Goal: Task Accomplishment & Management: Complete application form

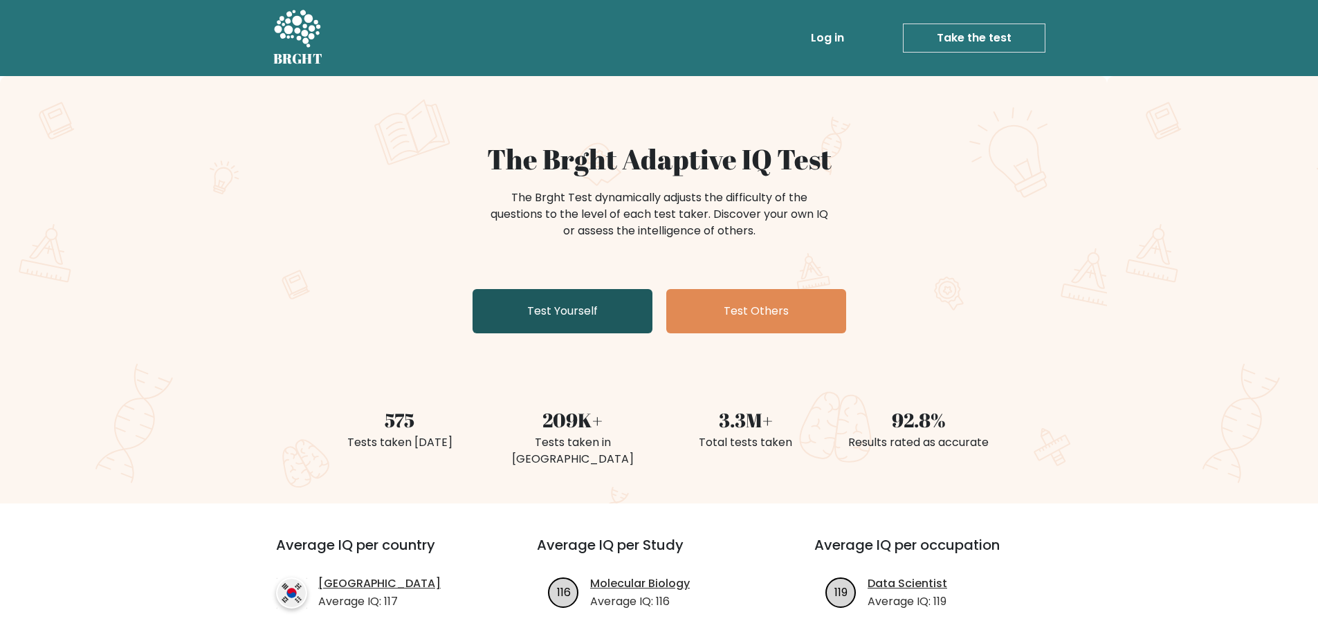
click at [533, 319] on link "Test Yourself" at bounding box center [563, 311] width 180 height 44
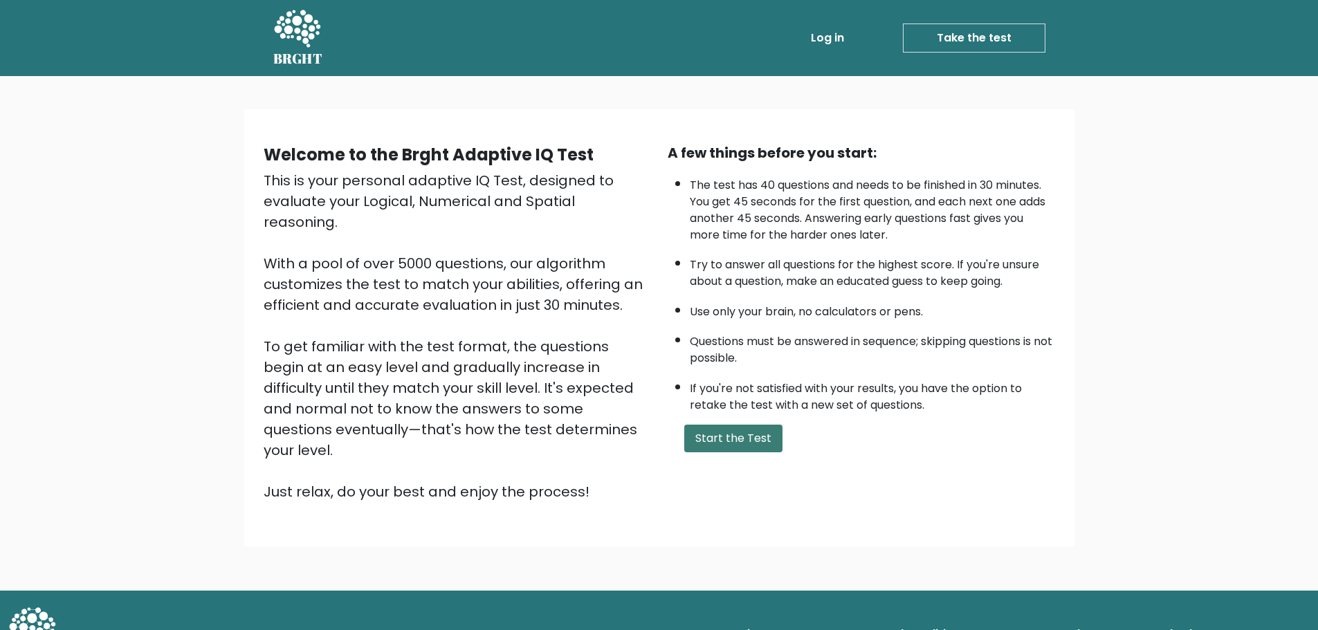
click at [730, 438] on button "Start the Test" at bounding box center [733, 439] width 98 height 28
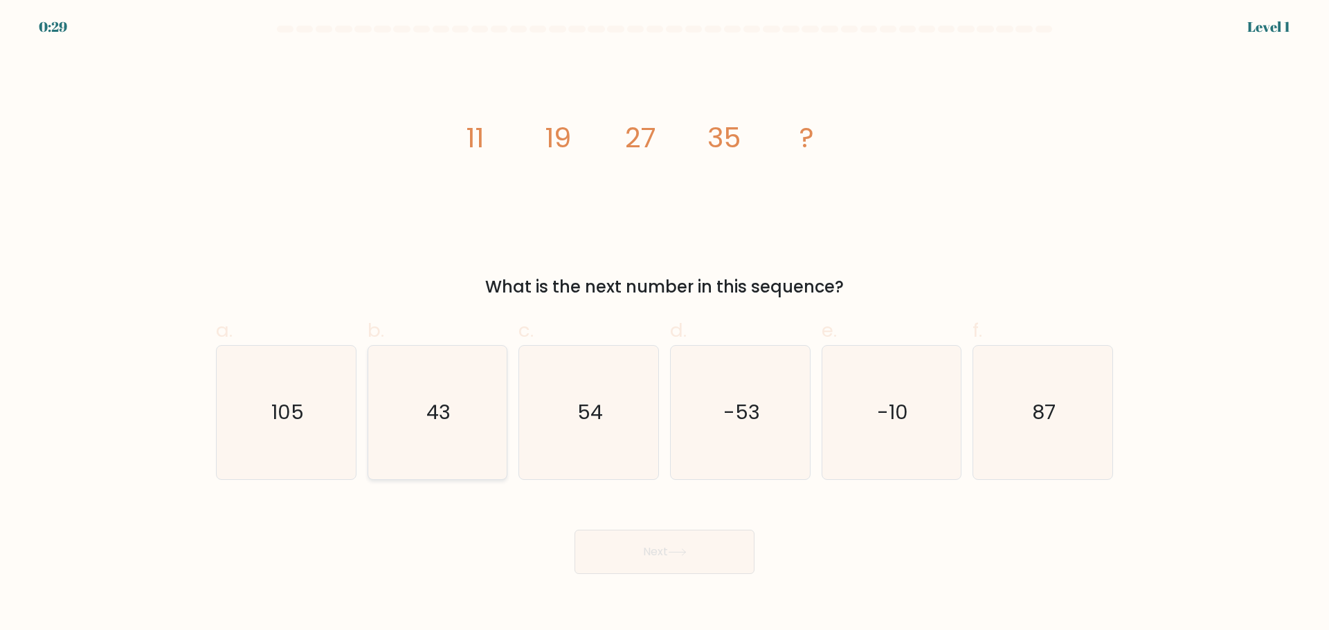
click at [436, 419] on text "43" at bounding box center [438, 413] width 24 height 28
click at [664, 325] on input "b. 43" at bounding box center [664, 320] width 1 height 9
radio input "true"
click at [652, 547] on button "Next" at bounding box center [664, 552] width 180 height 44
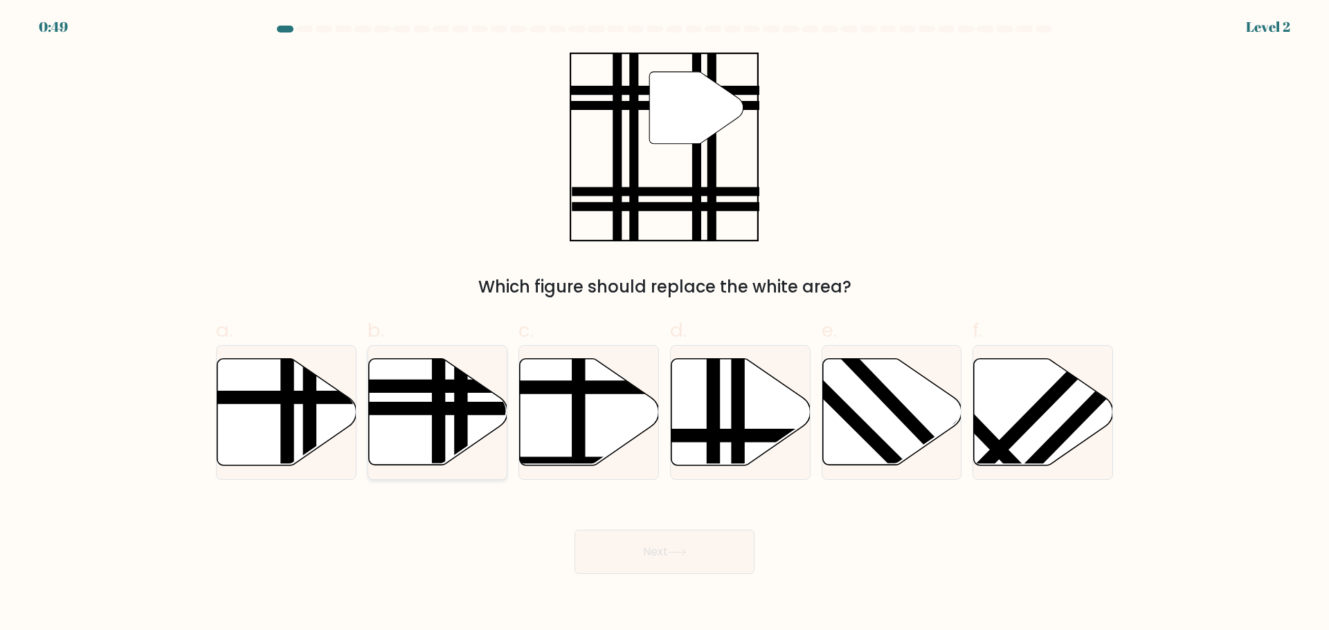
click at [427, 421] on icon at bounding box center [437, 411] width 139 height 107
click at [664, 325] on input "b." at bounding box center [664, 320] width 1 height 9
radio input "true"
click at [665, 560] on button "Next" at bounding box center [664, 552] width 180 height 44
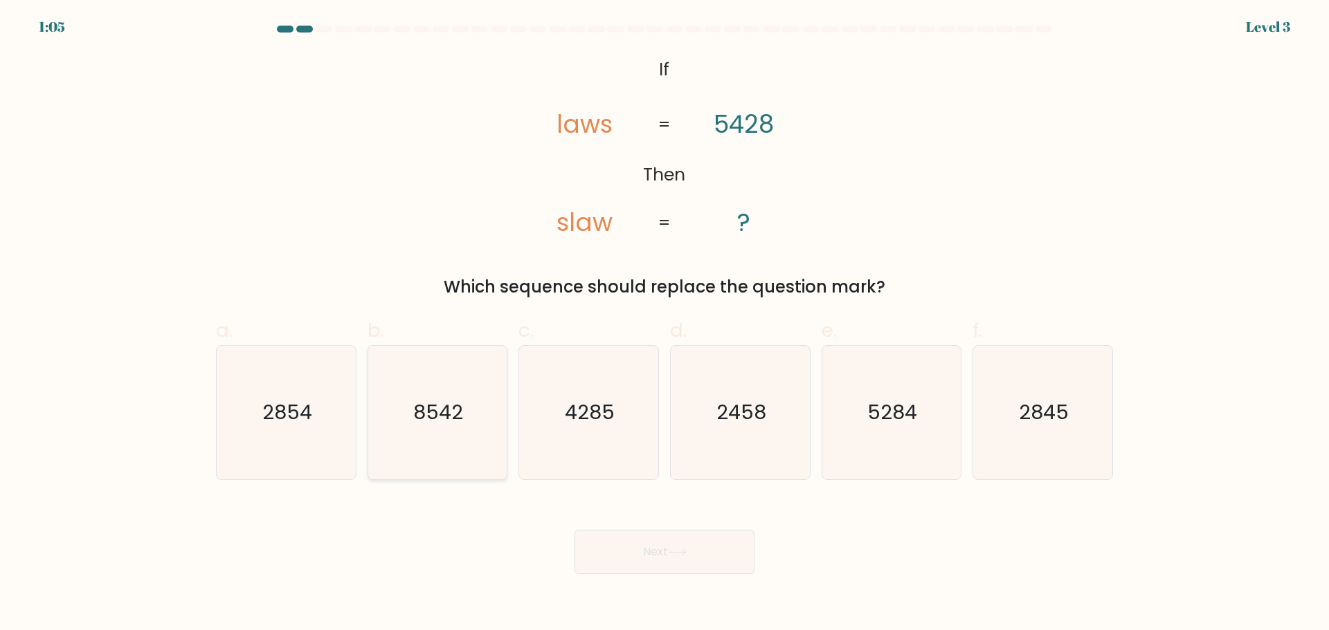
click at [435, 421] on text "8542" at bounding box center [439, 413] width 50 height 28
click at [664, 325] on input "b. 8542" at bounding box center [664, 320] width 1 height 9
radio input "true"
click at [673, 553] on icon at bounding box center [677, 553] width 19 height 8
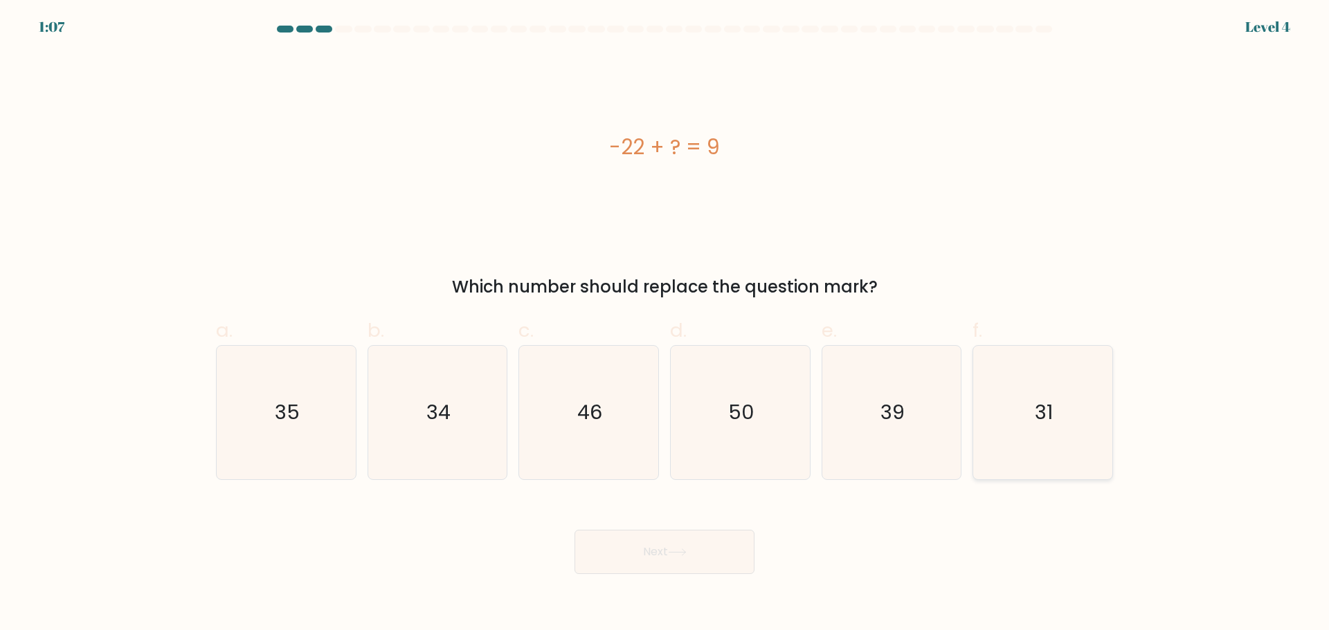
click at [1089, 414] on icon "31" at bounding box center [1043, 413] width 134 height 134
click at [665, 325] on input "f. 31" at bounding box center [664, 320] width 1 height 9
radio input "true"
click at [681, 551] on icon at bounding box center [677, 553] width 19 height 8
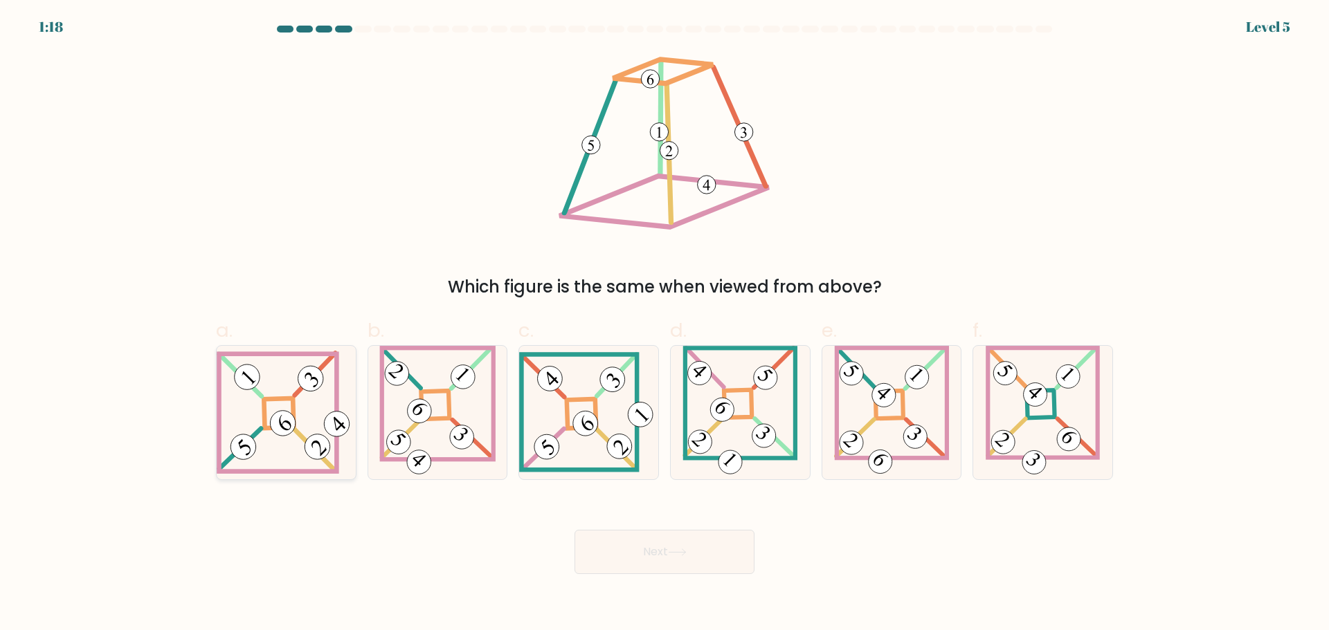
click at [285, 416] on 847 at bounding box center [283, 423] width 36 height 36
click at [664, 325] on input "a." at bounding box center [664, 320] width 1 height 9
radio input "true"
click at [655, 549] on button "Next" at bounding box center [664, 552] width 180 height 44
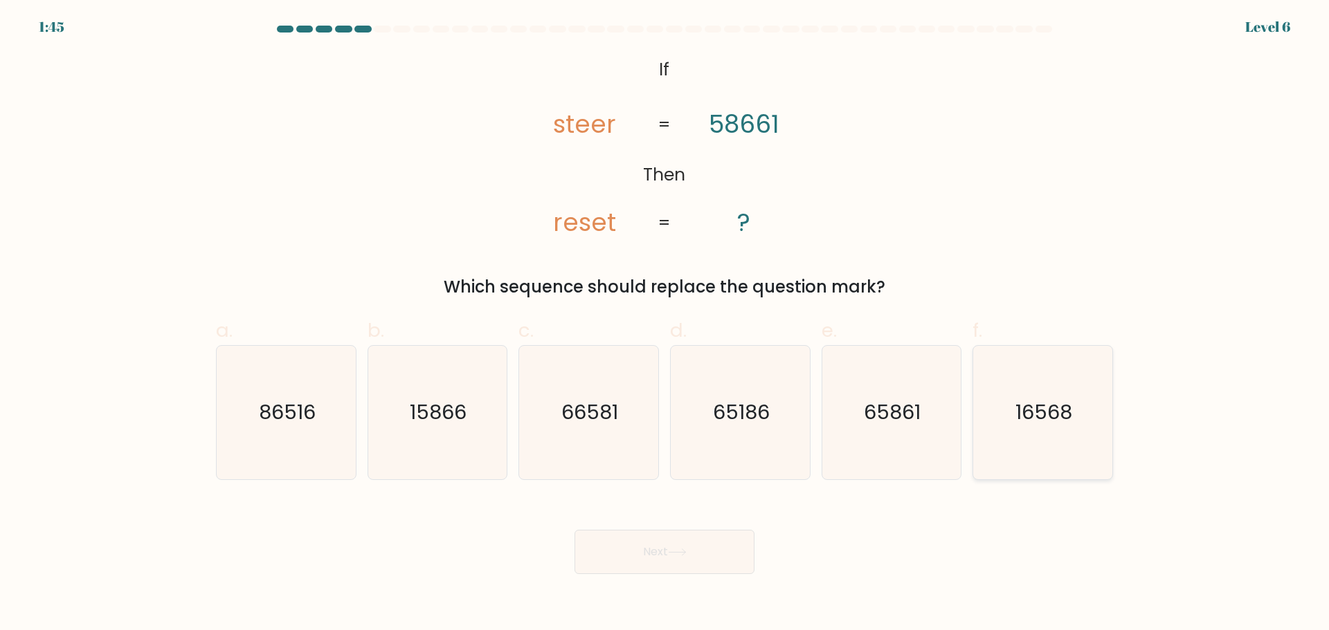
click at [1040, 419] on text "16568" at bounding box center [1044, 413] width 57 height 28
click at [665, 325] on input "f. 16568" at bounding box center [664, 320] width 1 height 9
radio input "true"
click at [682, 558] on button "Next" at bounding box center [664, 552] width 180 height 44
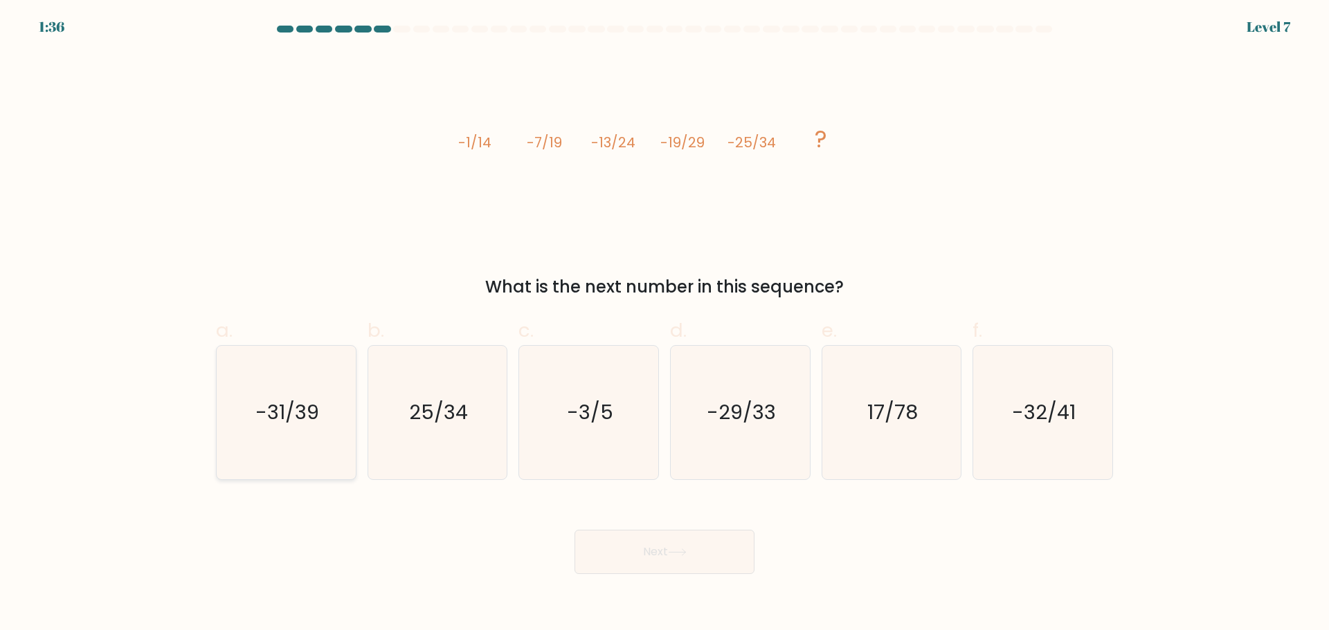
click at [300, 432] on icon "-31/39" at bounding box center [286, 413] width 134 height 134
click at [664, 325] on input "a. -31/39" at bounding box center [664, 320] width 1 height 9
radio input "true"
click at [679, 551] on icon at bounding box center [677, 553] width 19 height 8
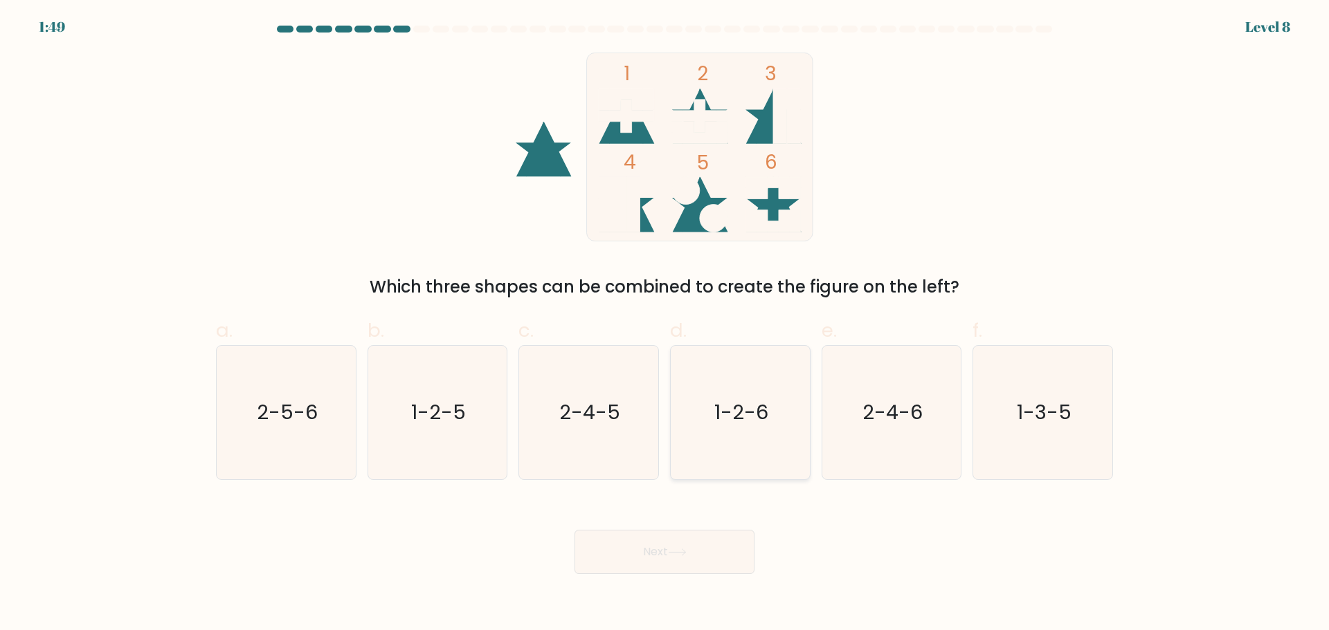
click at [720, 406] on text "1-2-6" at bounding box center [741, 413] width 54 height 28
click at [665, 325] on input "d. 1-2-6" at bounding box center [664, 320] width 1 height 9
radio input "true"
click at [705, 545] on button "Next" at bounding box center [664, 552] width 180 height 44
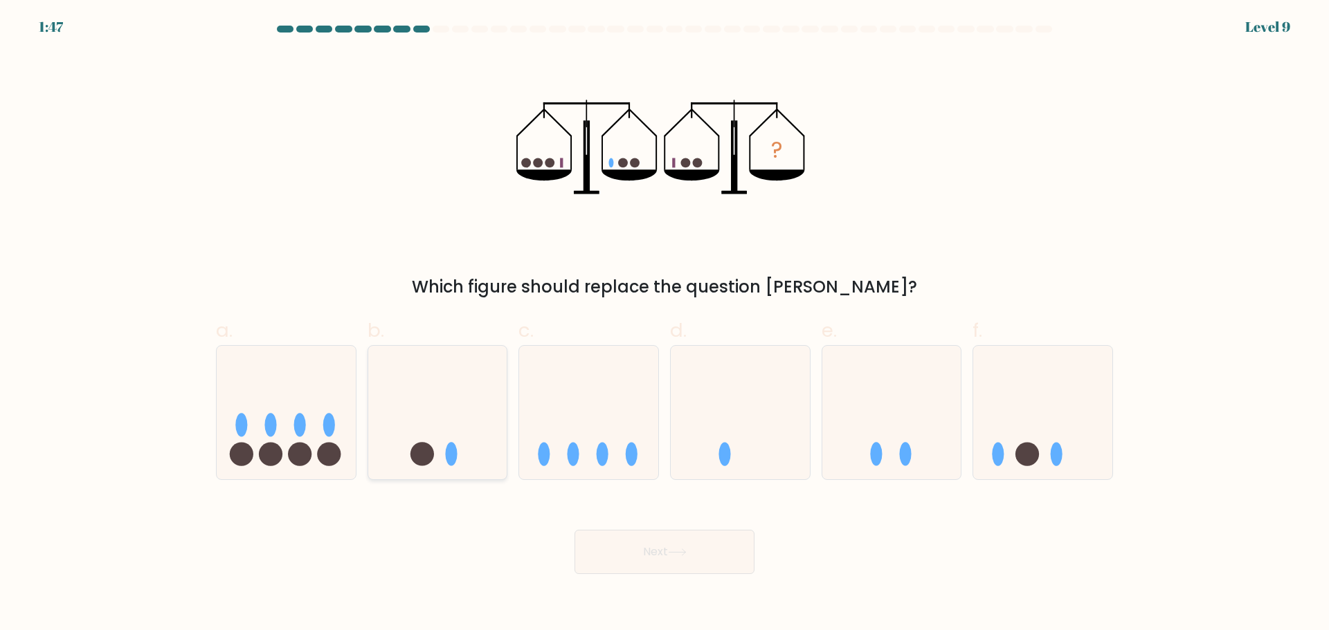
click at [443, 468] on icon at bounding box center [437, 412] width 139 height 115
click at [664, 325] on input "b." at bounding box center [664, 320] width 1 height 9
radio input "true"
click at [666, 556] on button "Next" at bounding box center [664, 552] width 180 height 44
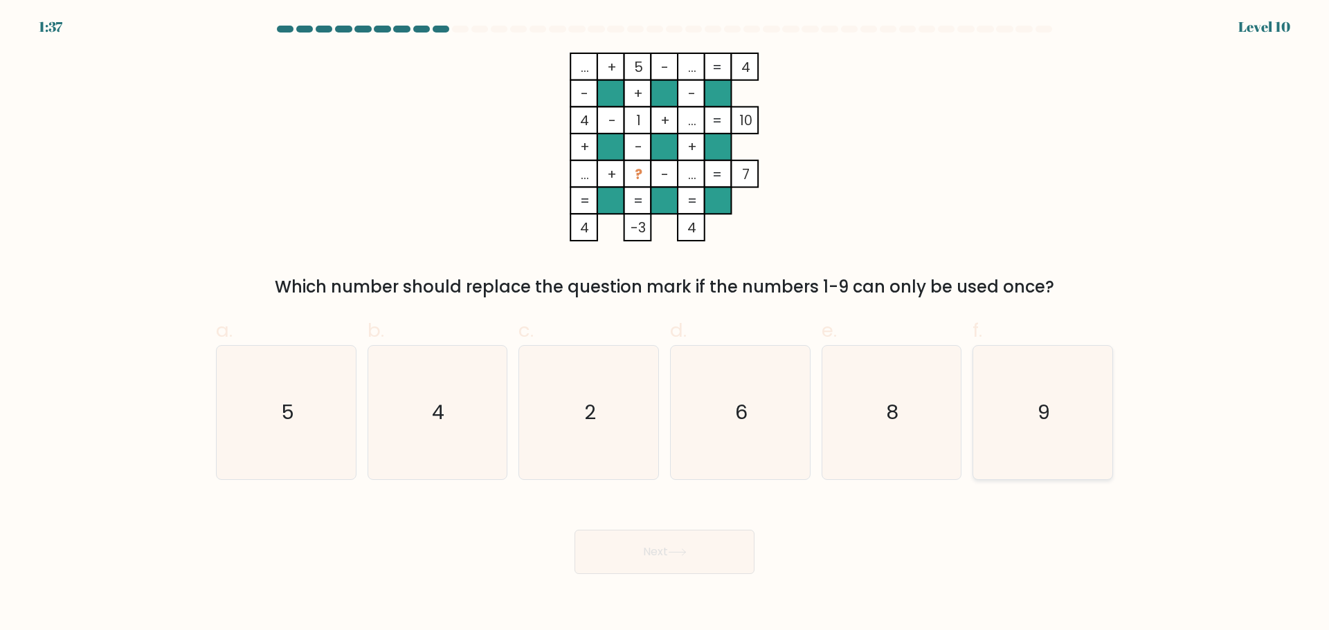
click at [1068, 425] on icon "9" at bounding box center [1043, 413] width 134 height 134
click at [665, 325] on input "f. 9" at bounding box center [664, 320] width 1 height 9
radio input "true"
click at [628, 565] on button "Next" at bounding box center [664, 552] width 180 height 44
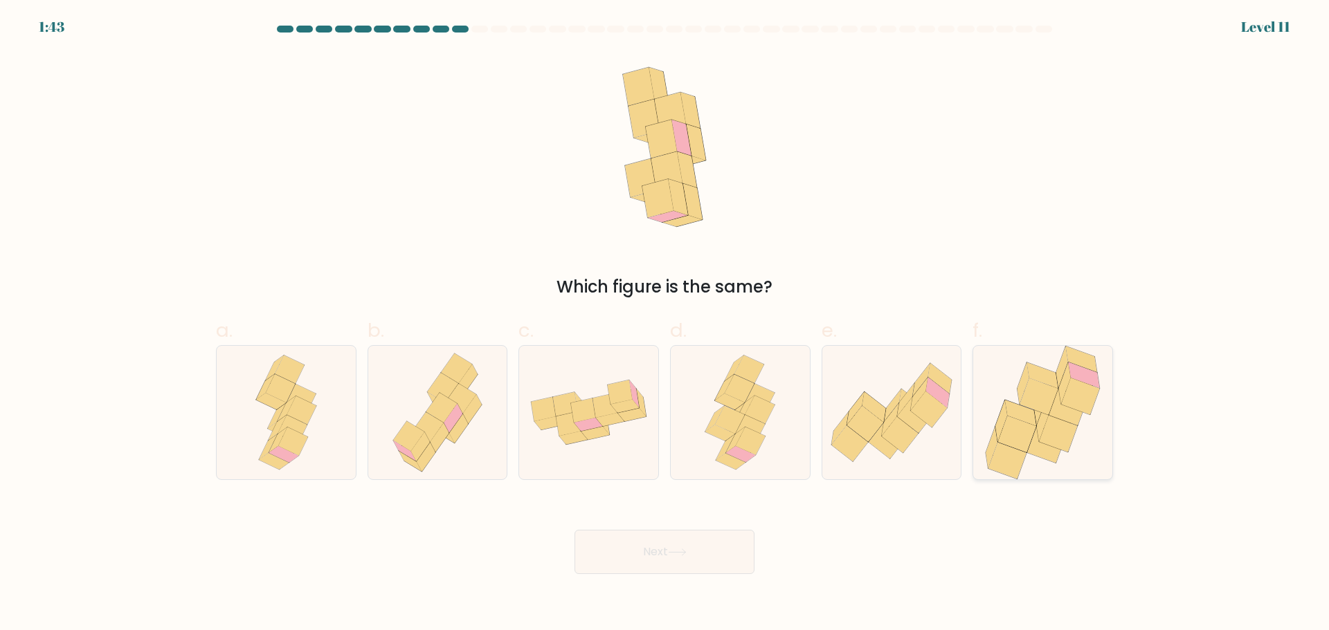
click at [1043, 438] on icon at bounding box center [1058, 433] width 38 height 37
click at [665, 325] on input "f." at bounding box center [664, 320] width 1 height 9
radio input "true"
click at [695, 550] on button "Next" at bounding box center [664, 552] width 180 height 44
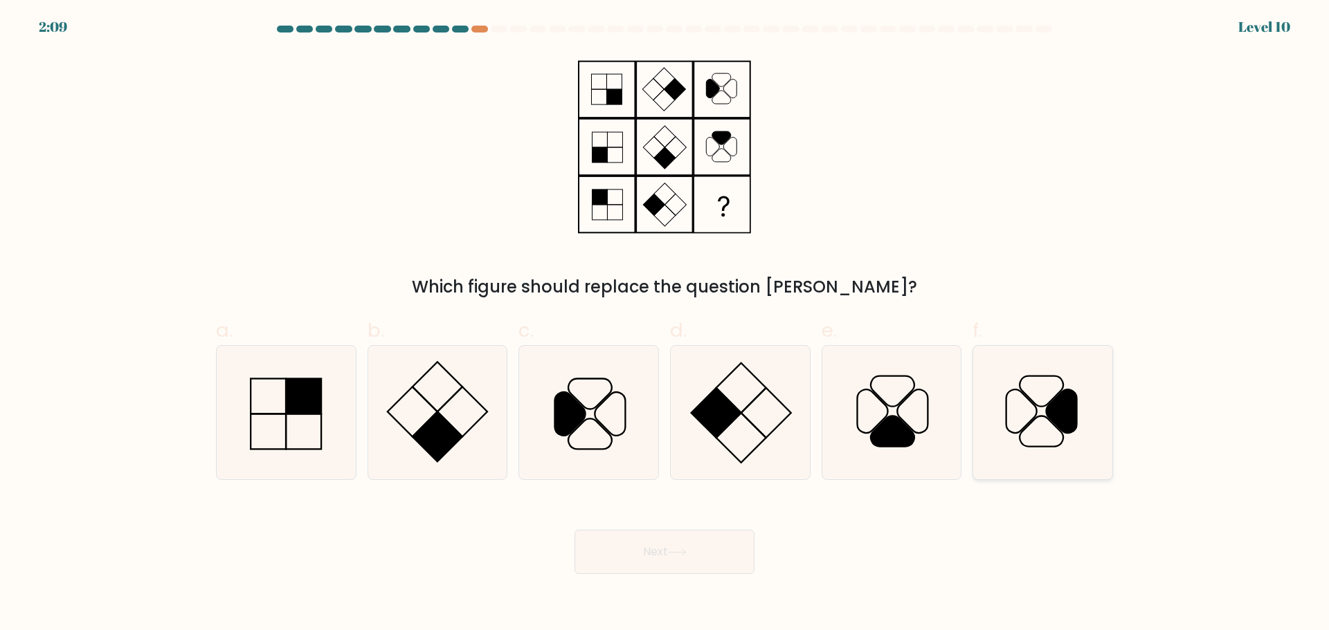
click at [1041, 414] on icon at bounding box center [1043, 413] width 134 height 134
click at [665, 325] on input "f." at bounding box center [664, 320] width 1 height 9
radio input "true"
click at [662, 557] on button "Next" at bounding box center [664, 552] width 180 height 44
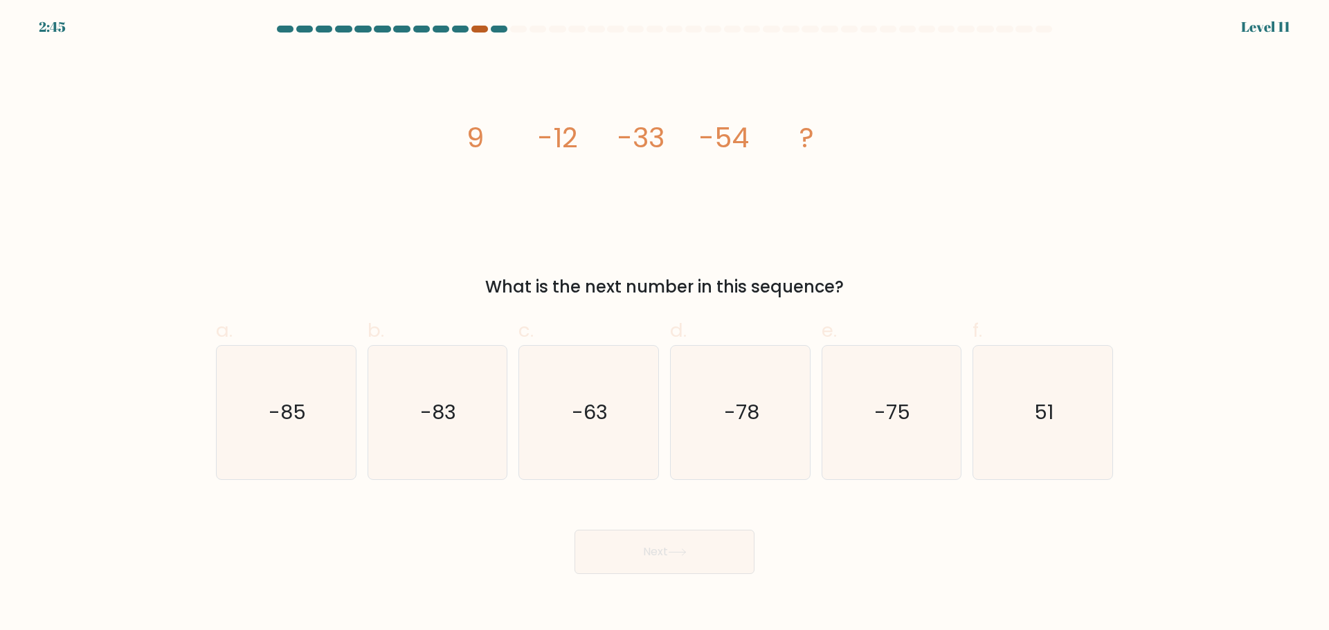
click at [480, 29] on div at bounding box center [479, 29] width 17 height 7
click at [894, 410] on text "-75" at bounding box center [893, 413] width 36 height 28
click at [665, 325] on input "e. -75" at bounding box center [664, 320] width 1 height 9
radio input "true"
click at [685, 561] on button "Next" at bounding box center [664, 552] width 180 height 44
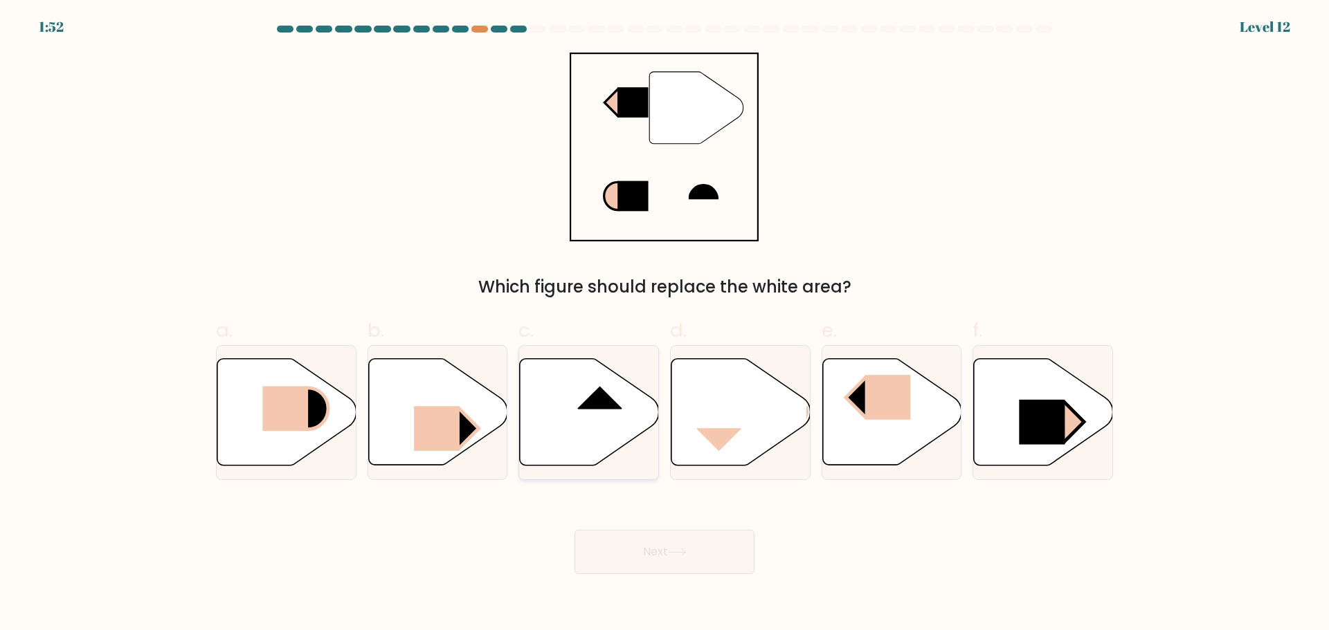
click at [587, 406] on rect at bounding box center [599, 386] width 45 height 46
click at [664, 325] on input "c." at bounding box center [664, 320] width 1 height 9
radio input "true"
click at [689, 563] on button "Next" at bounding box center [664, 552] width 180 height 44
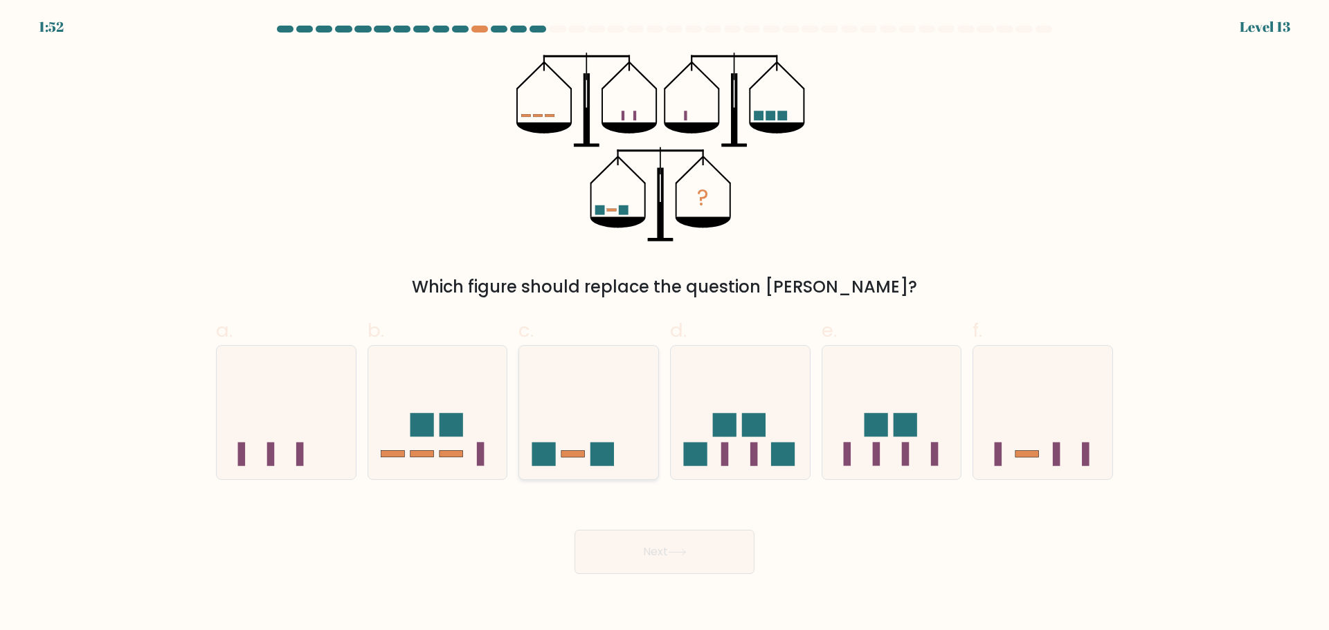
click at [552, 430] on icon at bounding box center [588, 412] width 139 height 115
click at [664, 325] on input "c." at bounding box center [664, 320] width 1 height 9
radio input "true"
click at [655, 548] on button "Next" at bounding box center [664, 552] width 180 height 44
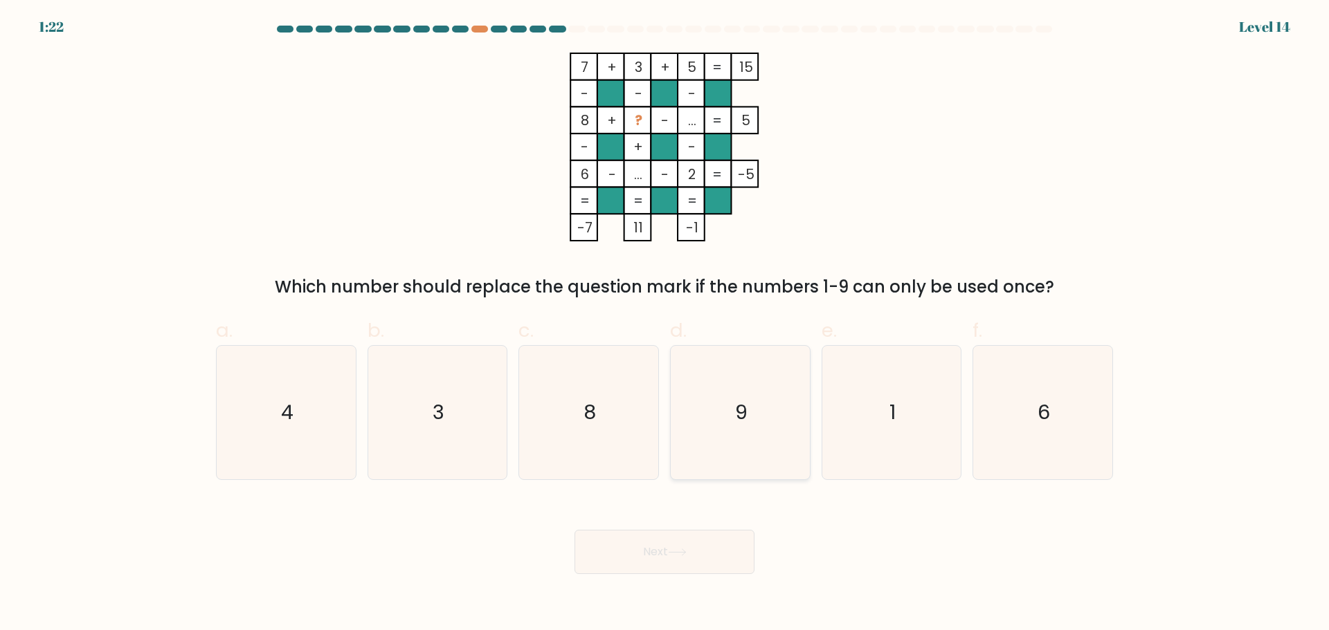
click at [754, 430] on icon "9" at bounding box center [740, 413] width 134 height 134
click at [665, 325] on input "d. 9" at bounding box center [664, 320] width 1 height 9
radio input "true"
click at [676, 560] on button "Next" at bounding box center [664, 552] width 180 height 44
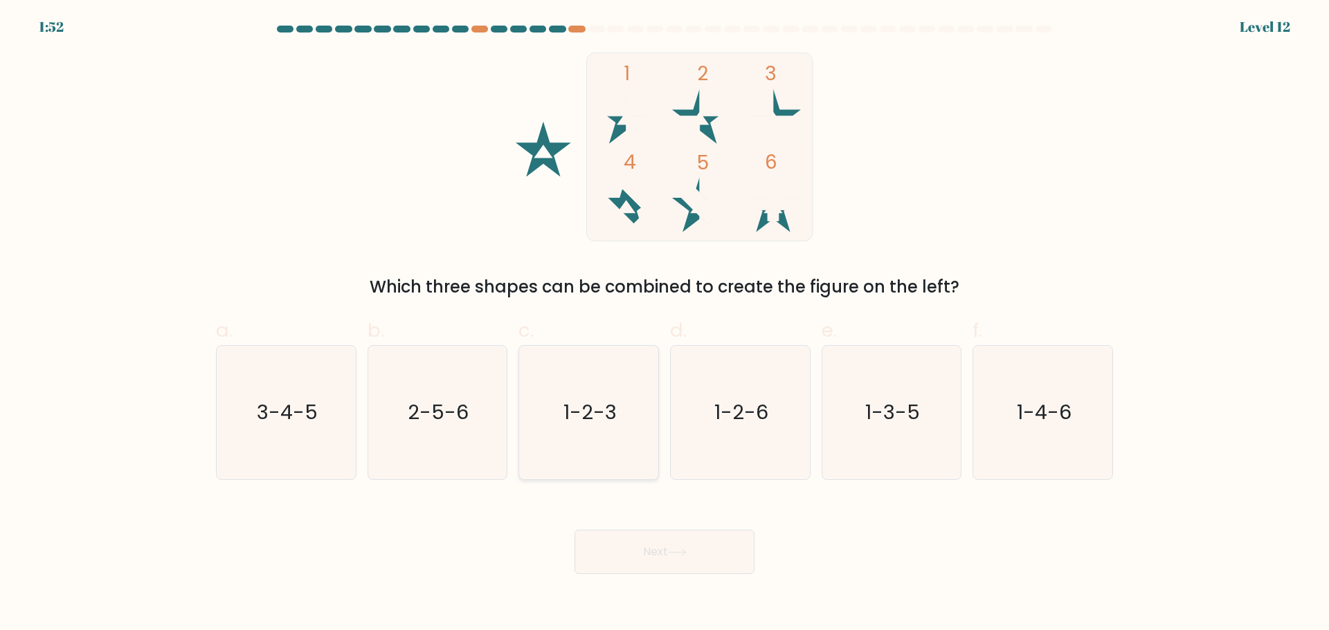
click at [578, 414] on text "1-2-3" at bounding box center [589, 413] width 53 height 28
click at [664, 325] on input "c. 1-2-3" at bounding box center [664, 320] width 1 height 9
radio input "true"
click at [707, 556] on button "Next" at bounding box center [664, 552] width 180 height 44
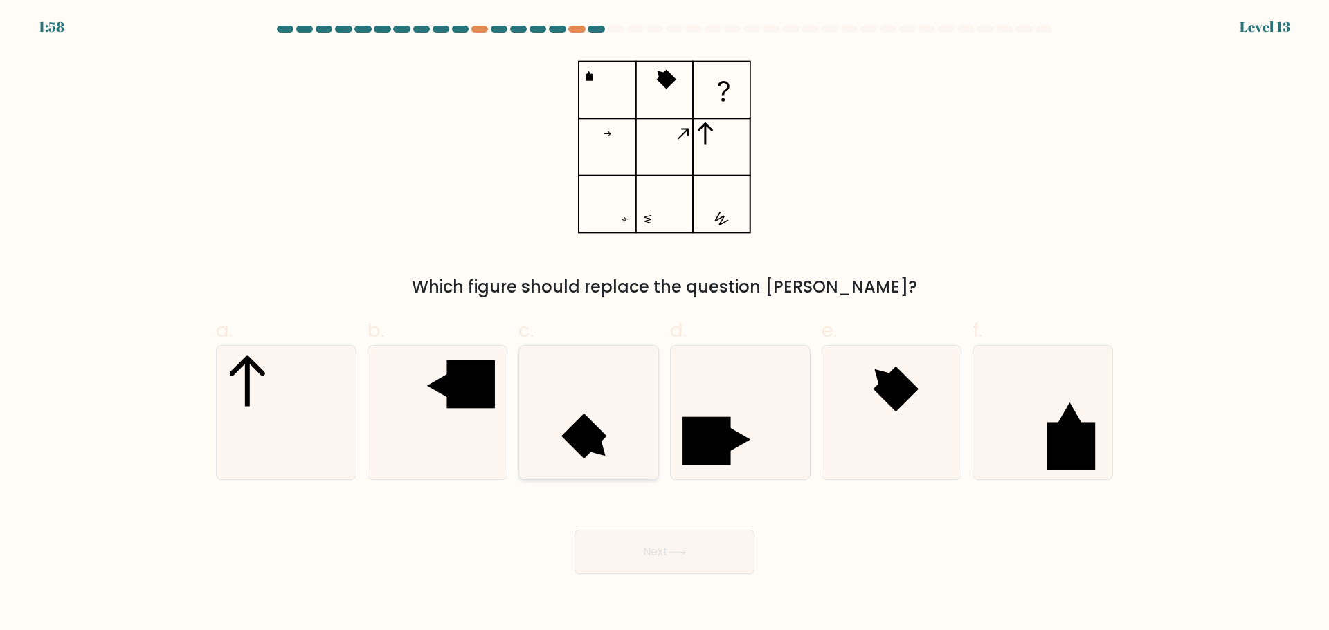
click at [611, 453] on icon at bounding box center [589, 413] width 134 height 134
click at [664, 325] on input "c." at bounding box center [664, 320] width 1 height 9
radio input "true"
click at [684, 560] on button "Next" at bounding box center [664, 552] width 180 height 44
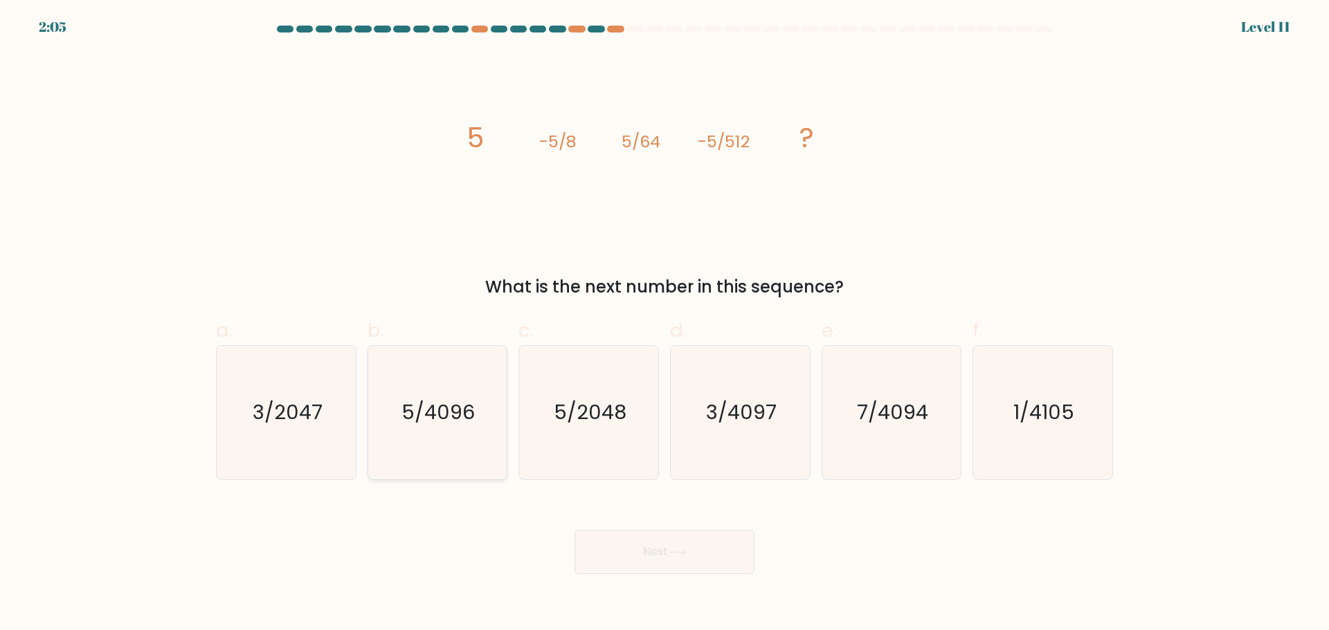
click at [459, 405] on text "5/4096" at bounding box center [438, 413] width 73 height 28
click at [664, 325] on input "b. 5/4096" at bounding box center [664, 320] width 1 height 9
radio input "true"
click at [666, 563] on button "Next" at bounding box center [664, 552] width 180 height 44
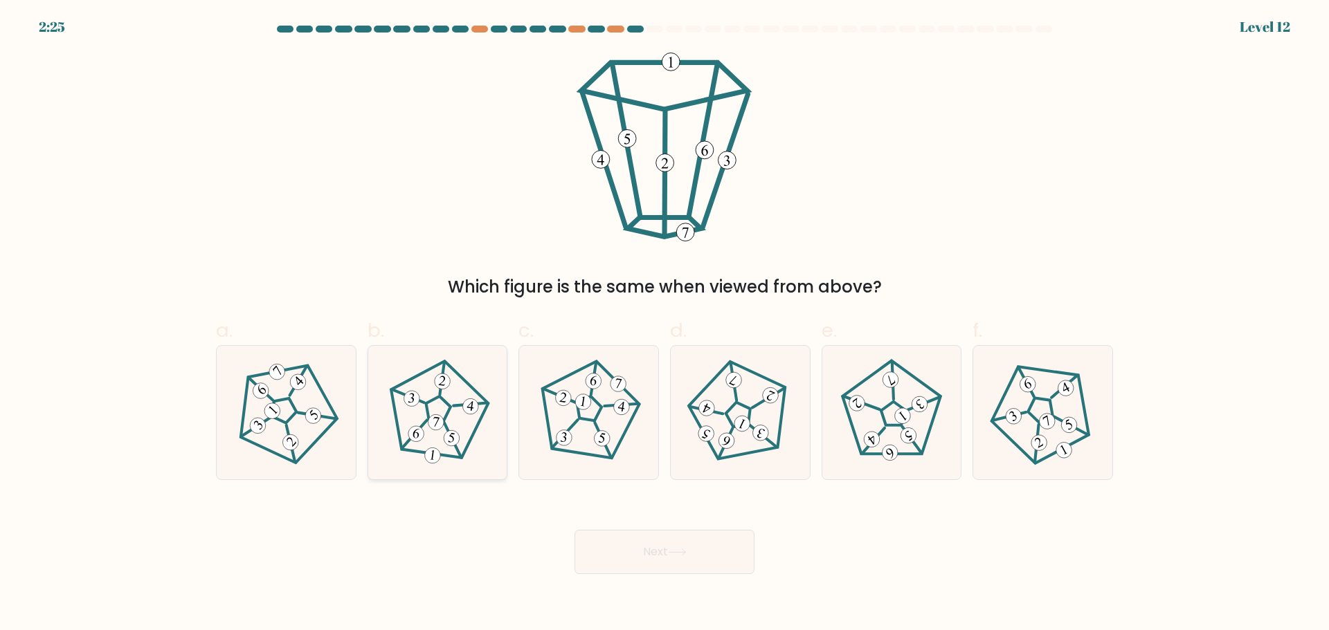
click at [435, 422] on 436 at bounding box center [436, 423] width 18 height 18
click at [664, 325] on input "b." at bounding box center [664, 320] width 1 height 9
radio input "true"
click at [697, 554] on button "Next" at bounding box center [664, 552] width 180 height 44
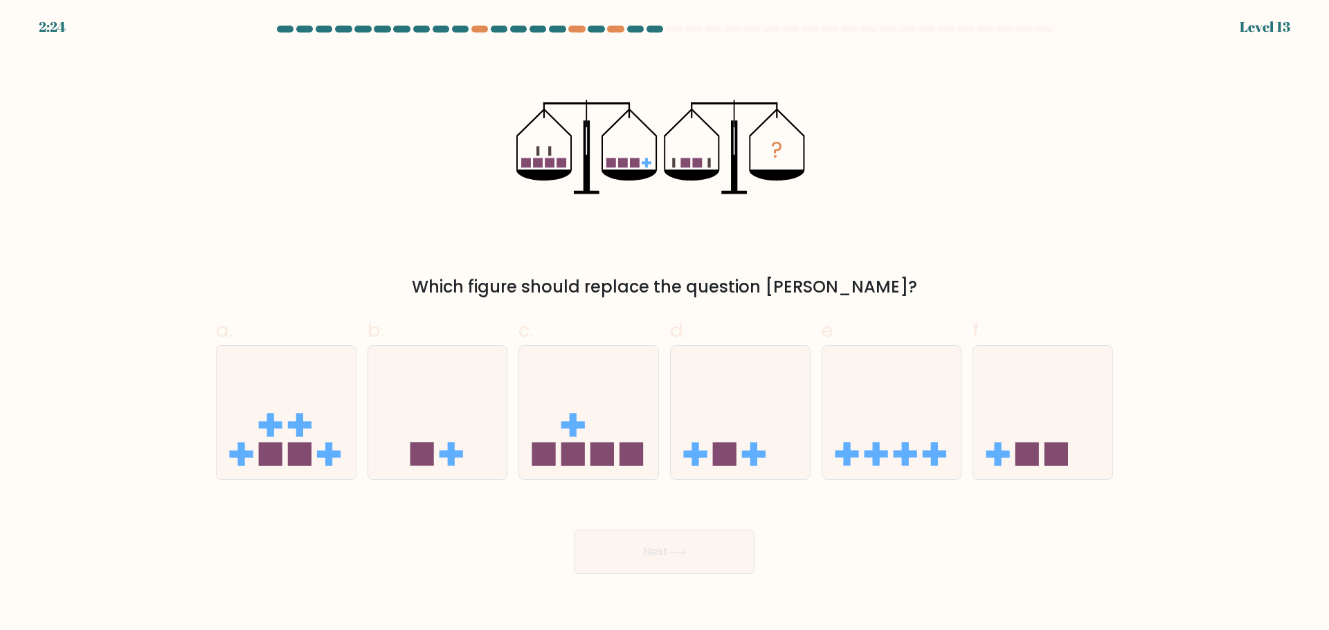
drag, startPoint x: 733, startPoint y: 449, endPoint x: 749, endPoint y: 549, distance: 100.9
click at [736, 450] on rect at bounding box center [725, 455] width 24 height 24
click at [665, 325] on input "d." at bounding box center [664, 320] width 1 height 9
radio input "true"
click at [298, 430] on rect at bounding box center [299, 425] width 7 height 24
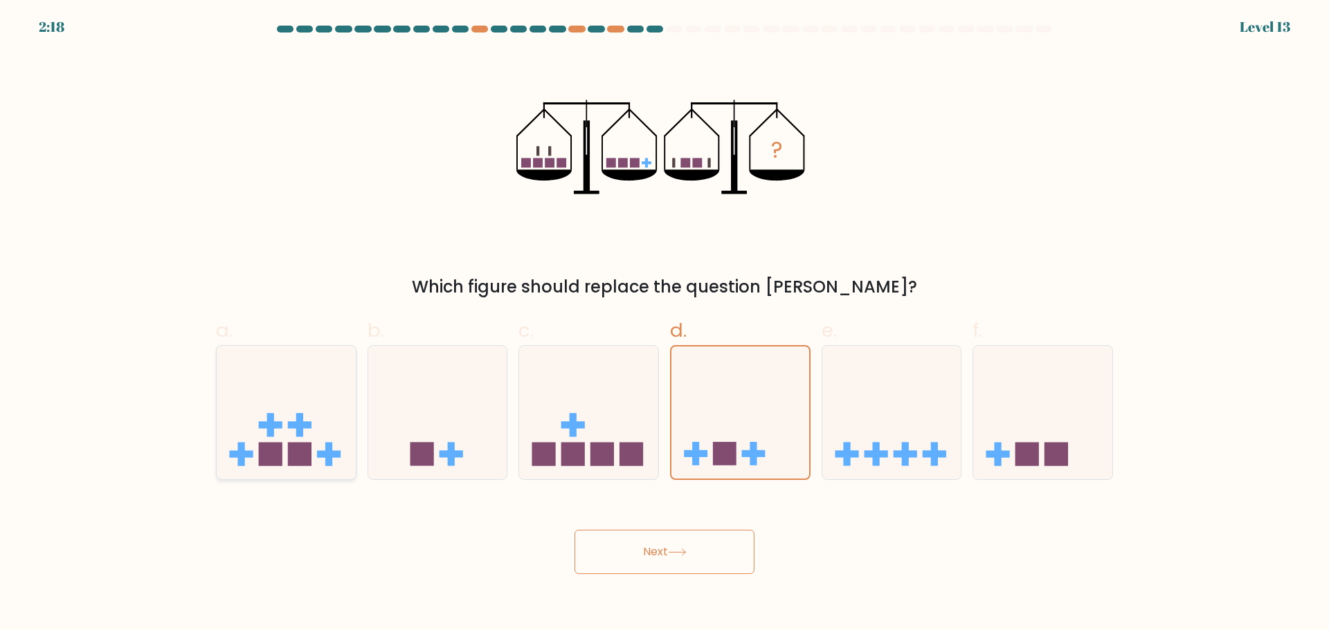
click at [664, 325] on input "a." at bounding box center [664, 320] width 1 height 9
radio input "true"
click at [644, 553] on button "Next" at bounding box center [664, 552] width 180 height 44
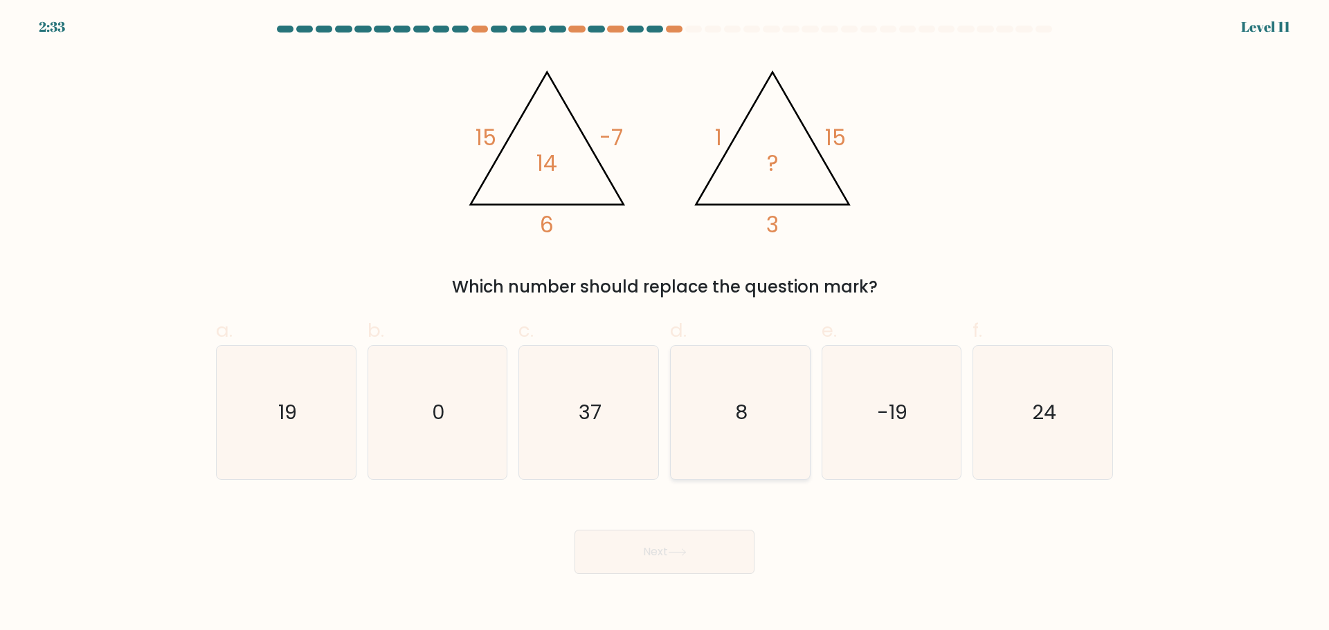
drag, startPoint x: 737, startPoint y: 414, endPoint x: 746, endPoint y: 416, distance: 9.2
click at [740, 414] on text "8" at bounding box center [741, 413] width 12 height 28
click at [665, 325] on input "d. 8" at bounding box center [664, 320] width 1 height 9
radio input "true"
click at [652, 549] on button "Next" at bounding box center [664, 552] width 180 height 44
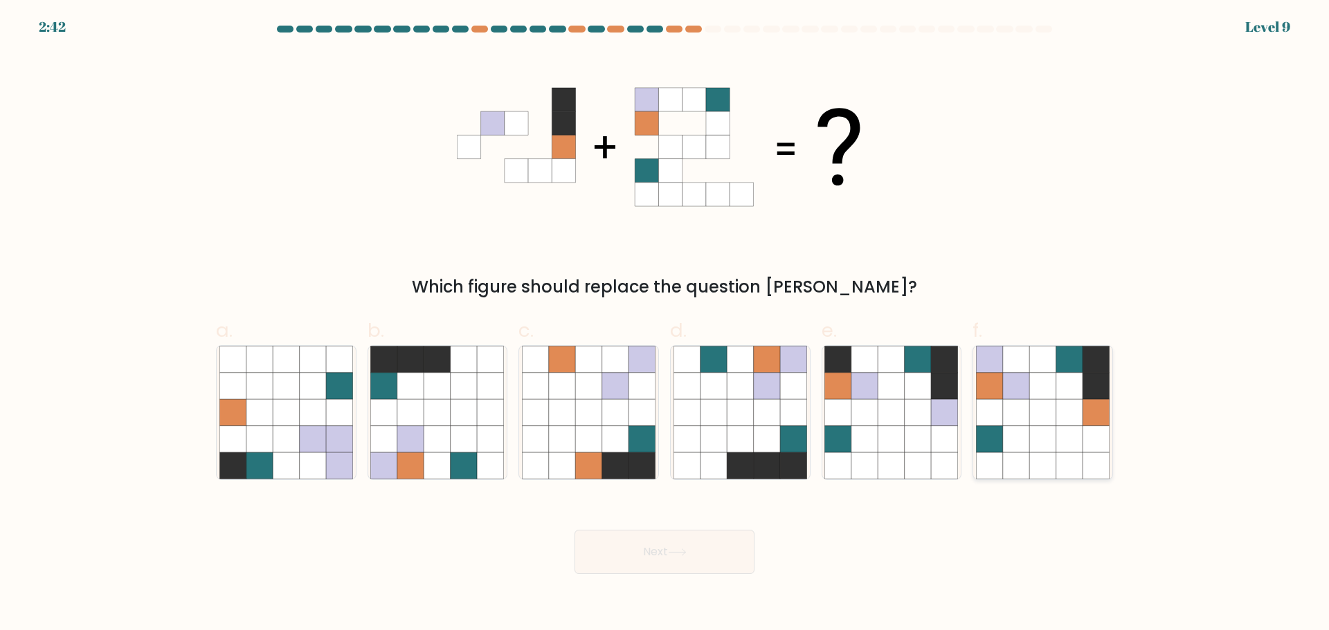
click at [1046, 428] on icon at bounding box center [1042, 439] width 26 height 26
click at [665, 325] on input "f." at bounding box center [664, 320] width 1 height 9
radio input "true"
click at [685, 556] on icon at bounding box center [677, 553] width 19 height 8
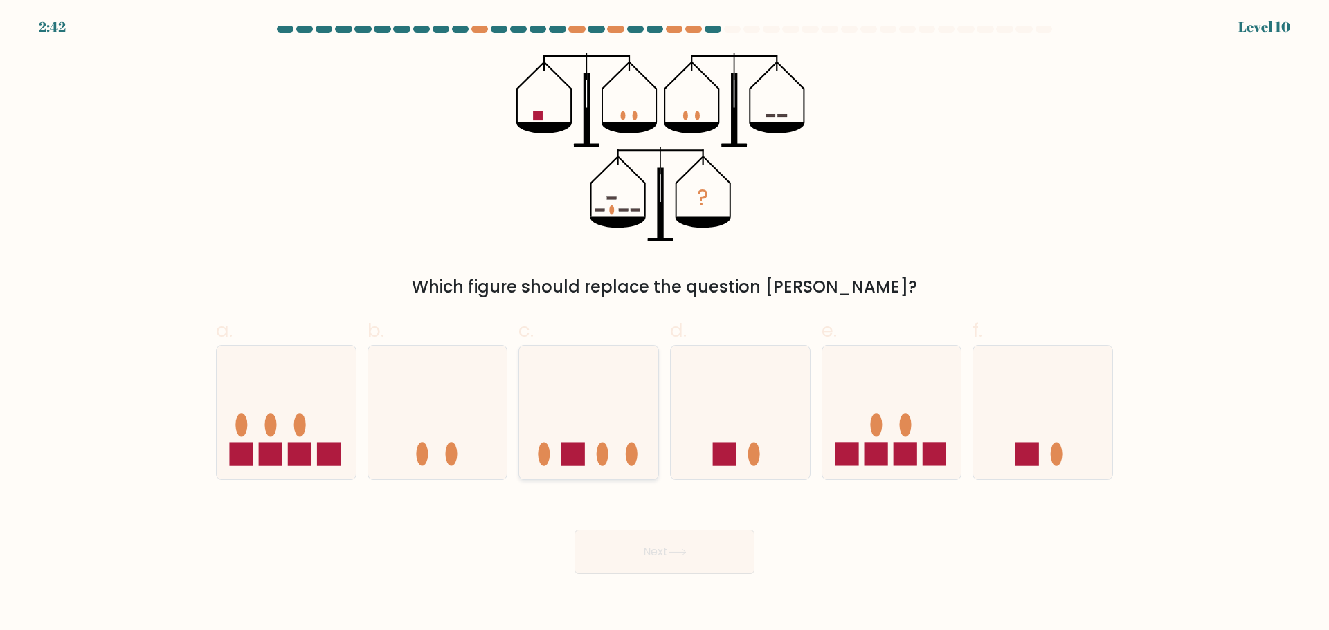
drag, startPoint x: 599, startPoint y: 455, endPoint x: 611, endPoint y: 462, distance: 14.0
click at [600, 455] on ellipse at bounding box center [602, 455] width 12 height 24
click at [664, 325] on input "c." at bounding box center [664, 320] width 1 height 9
radio input "true"
click at [674, 553] on icon at bounding box center [677, 553] width 19 height 8
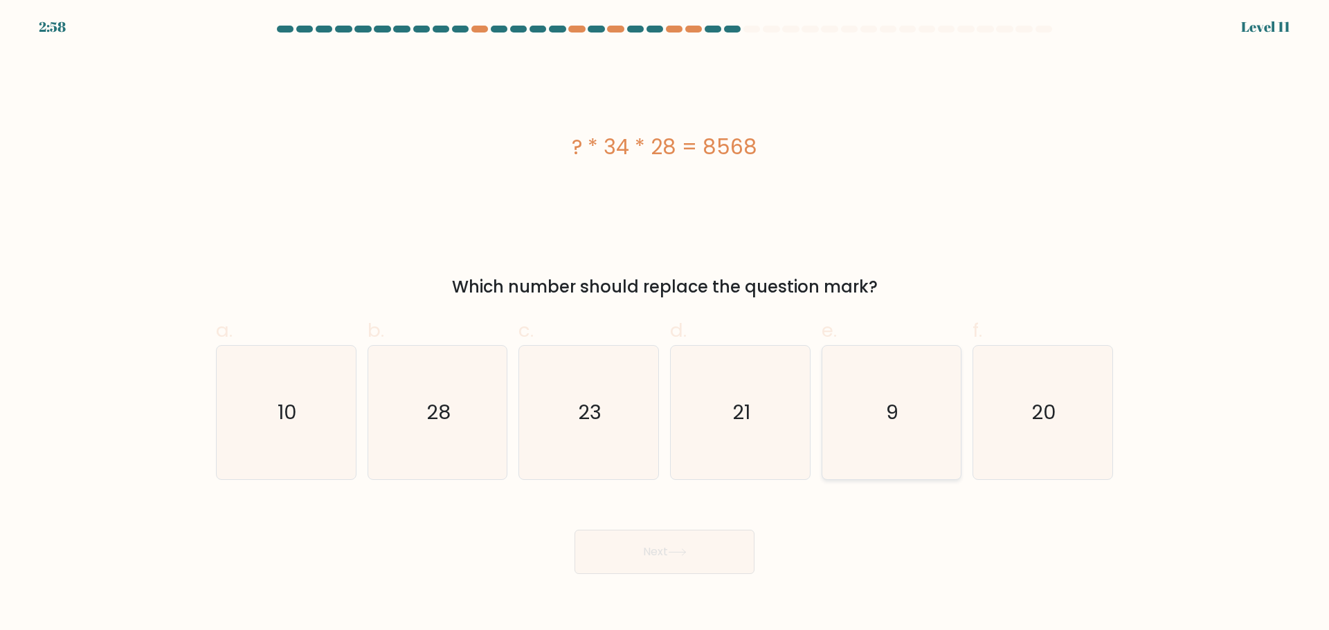
click at [880, 415] on icon "9" at bounding box center [891, 413] width 134 height 134
click at [665, 325] on input "e. 9" at bounding box center [664, 320] width 1 height 9
radio input "true"
click at [659, 558] on button "Next" at bounding box center [664, 552] width 180 height 44
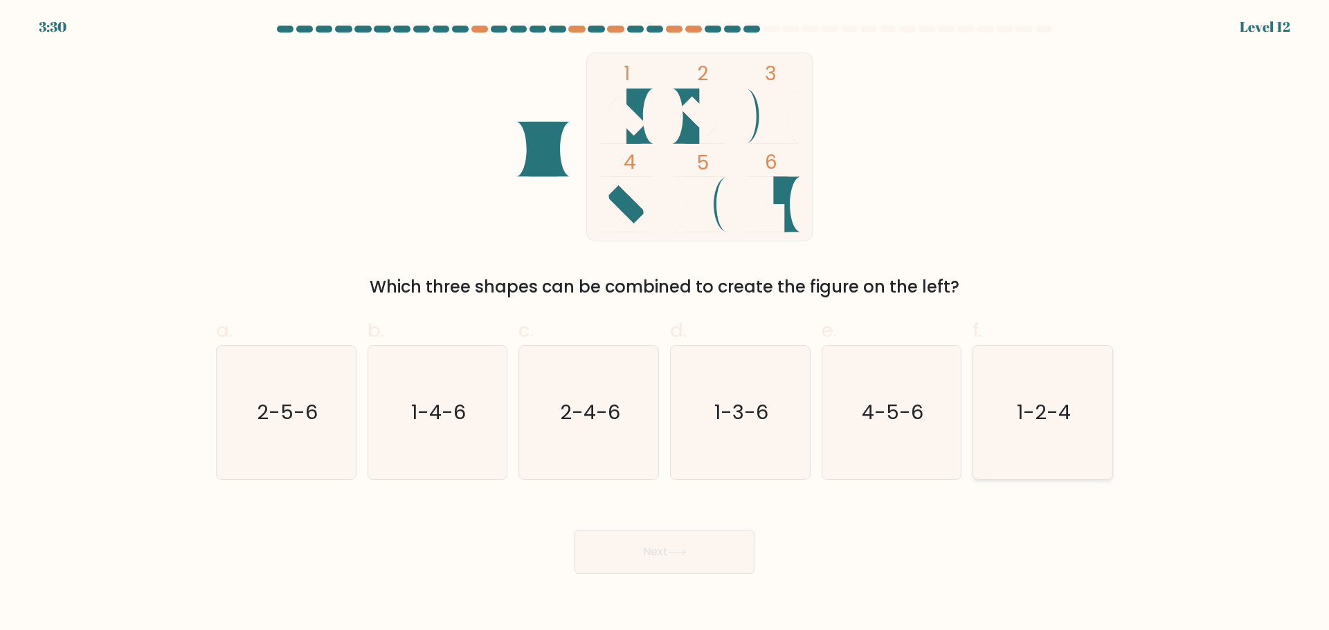
click at [1068, 408] on text "1-2-4" at bounding box center [1044, 413] width 54 height 28
click at [665, 325] on input "f. 1-2-4" at bounding box center [664, 320] width 1 height 9
radio input "true"
click at [666, 559] on button "Next" at bounding box center [664, 552] width 180 height 44
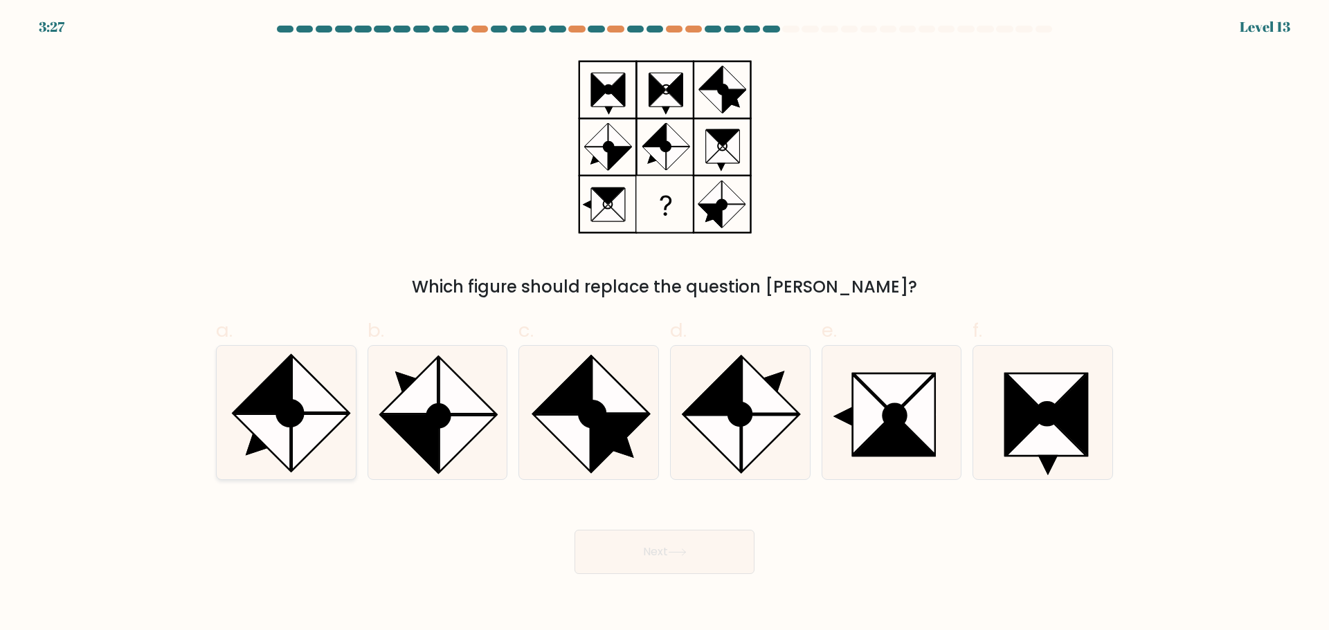
click at [286, 436] on icon at bounding box center [261, 442] width 57 height 57
click at [664, 325] on input "a." at bounding box center [664, 320] width 1 height 9
radio input "true"
click at [670, 556] on button "Next" at bounding box center [664, 552] width 180 height 44
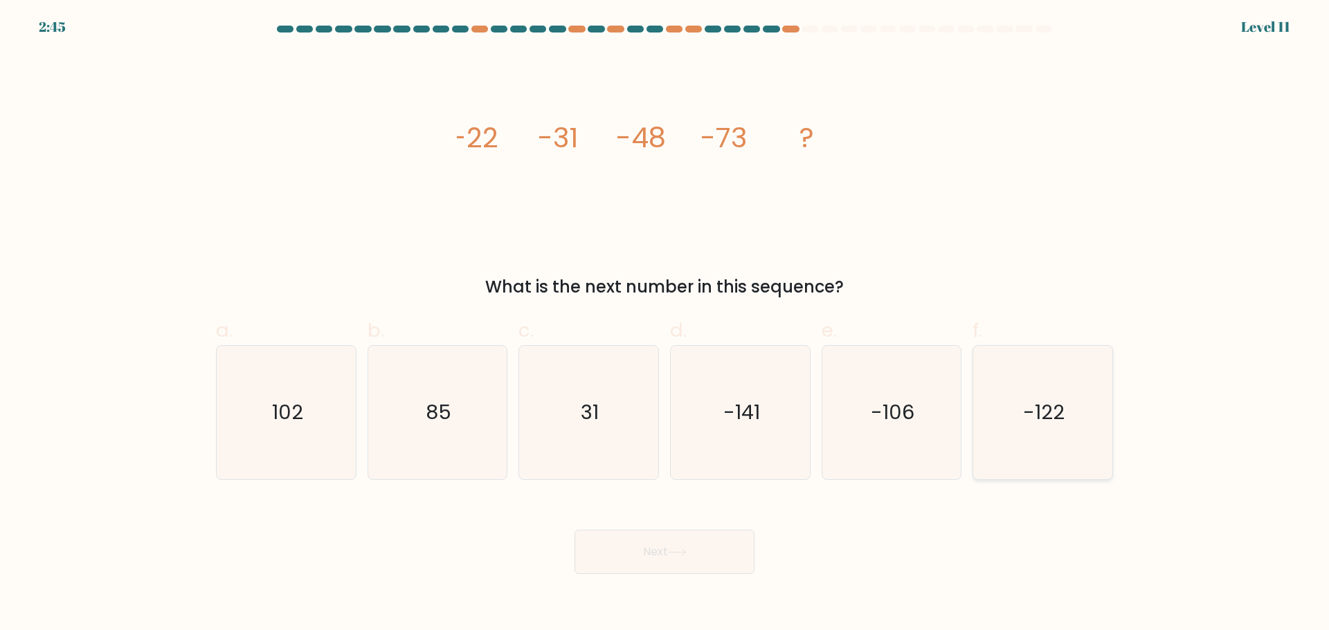
click at [1056, 405] on text "-122" at bounding box center [1044, 413] width 42 height 28
click at [665, 325] on input "f. -122" at bounding box center [664, 320] width 1 height 9
radio input "true"
click at [671, 556] on button "Next" at bounding box center [664, 552] width 180 height 44
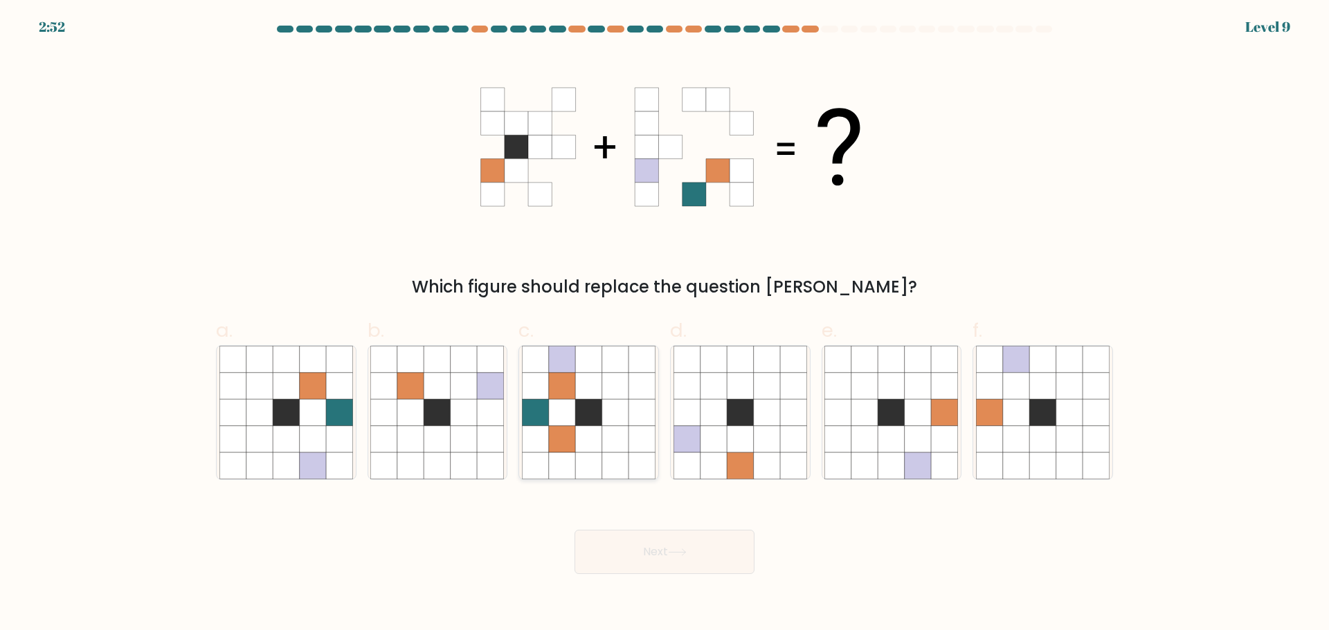
click at [581, 442] on icon at bounding box center [588, 439] width 26 height 26
click at [664, 325] on input "c." at bounding box center [664, 320] width 1 height 9
radio input "true"
click at [687, 545] on button "Next" at bounding box center [664, 552] width 180 height 44
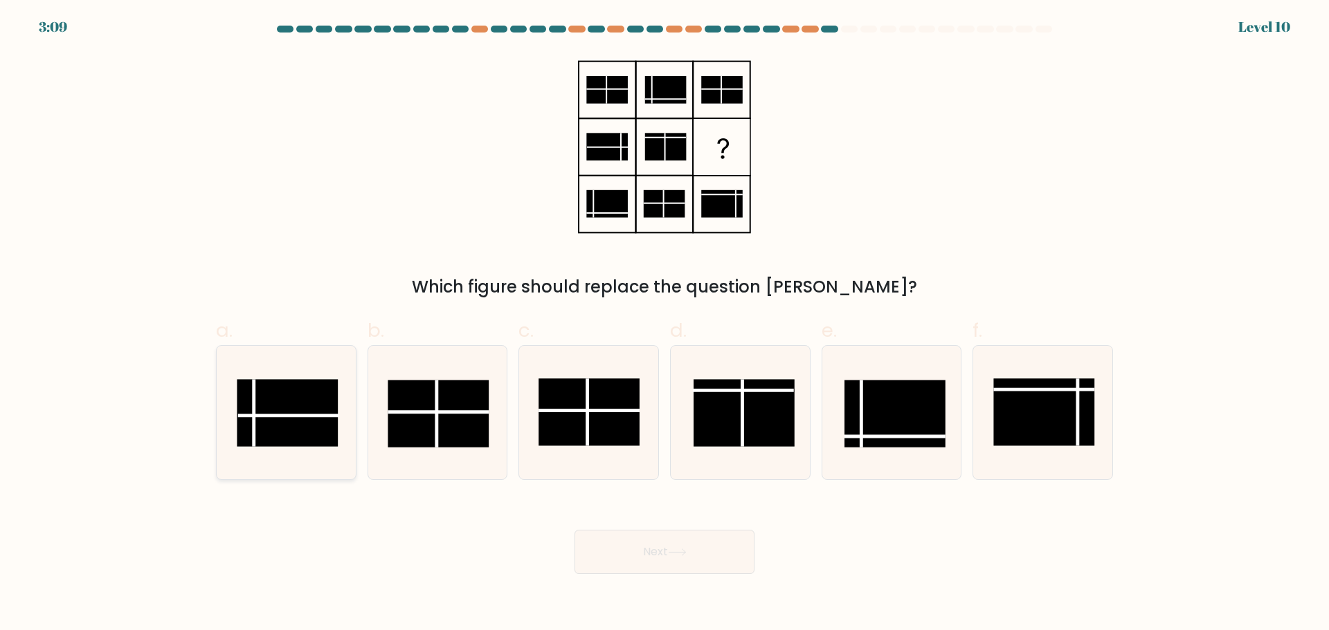
click at [261, 409] on rect at bounding box center [287, 412] width 101 height 67
click at [664, 325] on input "a." at bounding box center [664, 320] width 1 height 9
radio input "true"
click at [693, 560] on button "Next" at bounding box center [664, 552] width 180 height 44
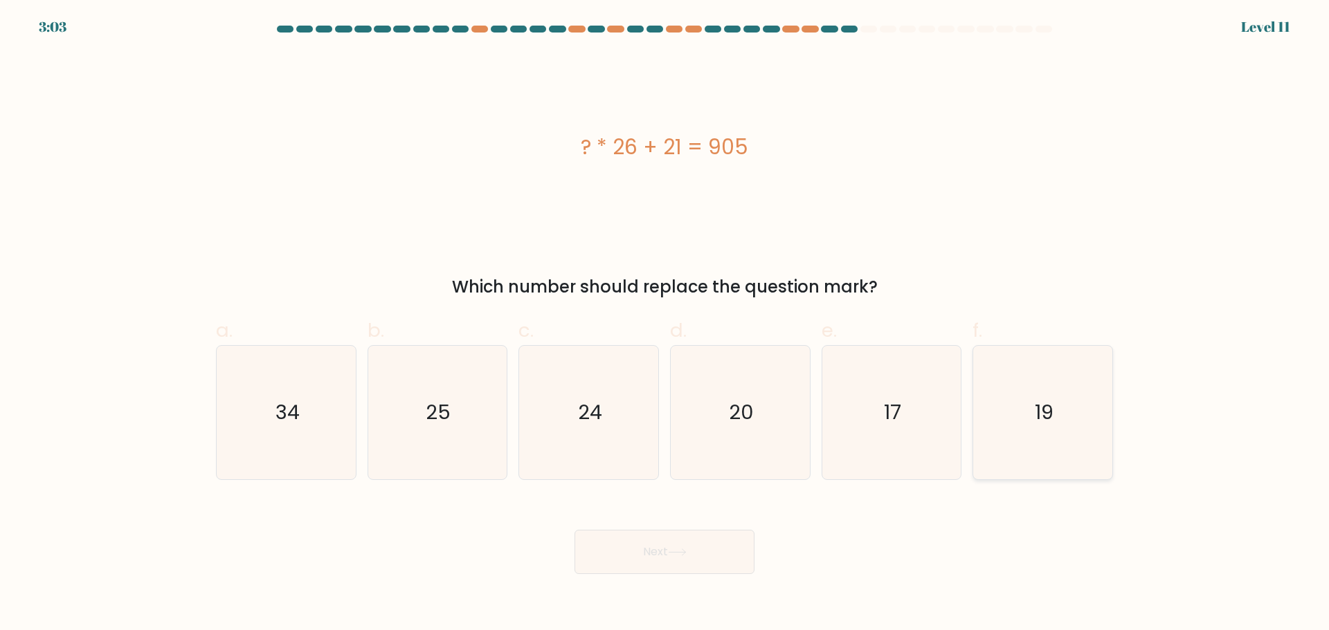
click at [1038, 409] on text "19" at bounding box center [1044, 413] width 19 height 28
click at [665, 325] on input "f. 19" at bounding box center [664, 320] width 1 height 9
radio input "true"
click at [645, 565] on button "Next" at bounding box center [664, 552] width 180 height 44
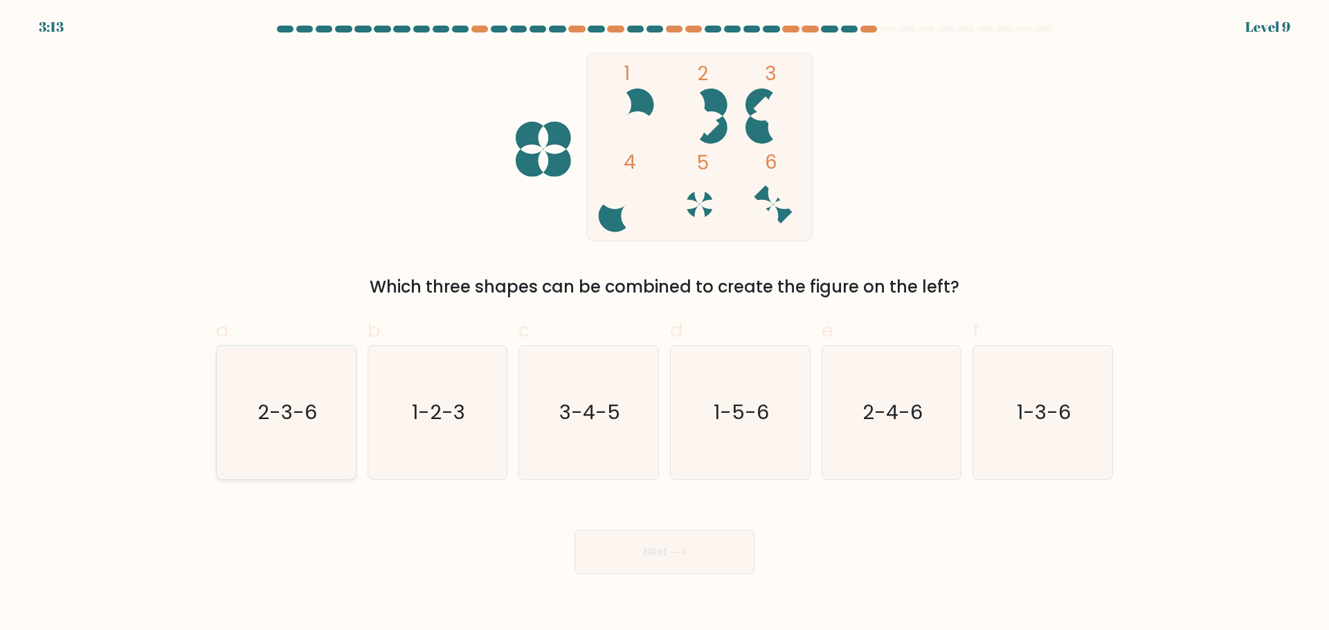
drag, startPoint x: 278, startPoint y: 414, endPoint x: 334, endPoint y: 432, distance: 58.2
click at [278, 413] on text "2-3-6" at bounding box center [287, 413] width 60 height 28
click at [664, 325] on input "a. 2-3-6" at bounding box center [664, 320] width 1 height 9
radio input "true"
click at [651, 549] on button "Next" at bounding box center [664, 552] width 180 height 44
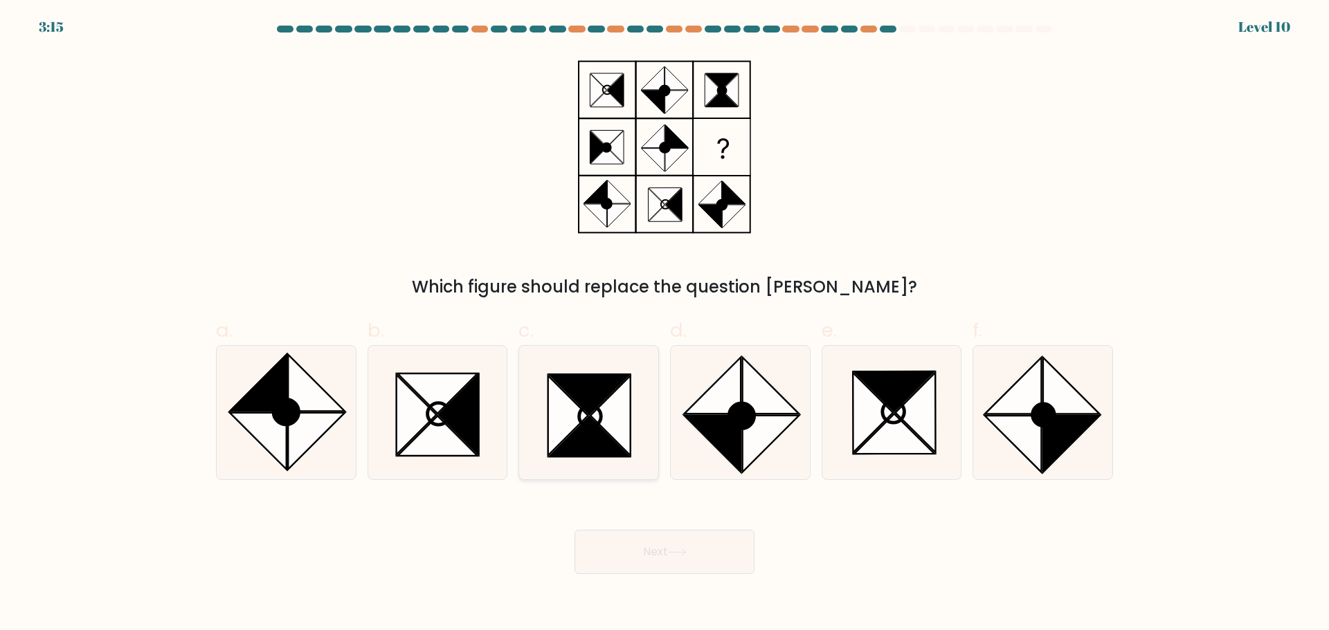
click at [601, 441] on icon at bounding box center [589, 437] width 80 height 40
click at [664, 325] on input "c." at bounding box center [664, 320] width 1 height 9
radio input "true"
click at [900, 452] on icon at bounding box center [895, 434] width 80 height 40
click at [665, 325] on input "e." at bounding box center [664, 320] width 1 height 9
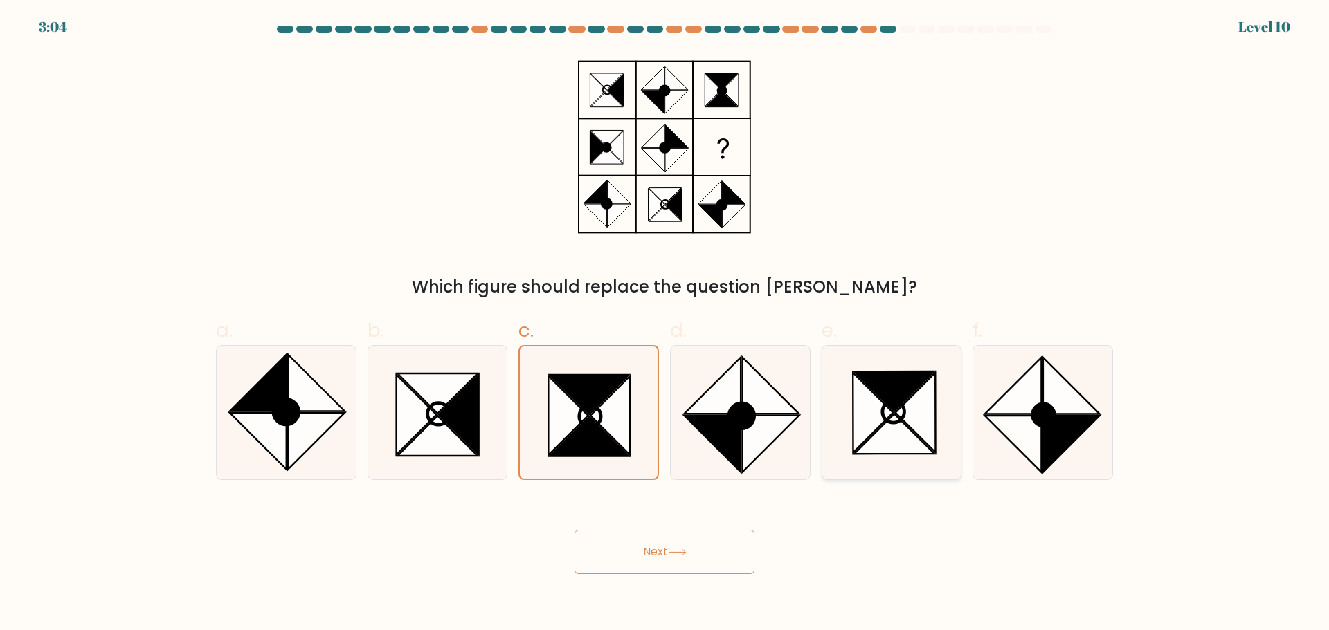
radio input "true"
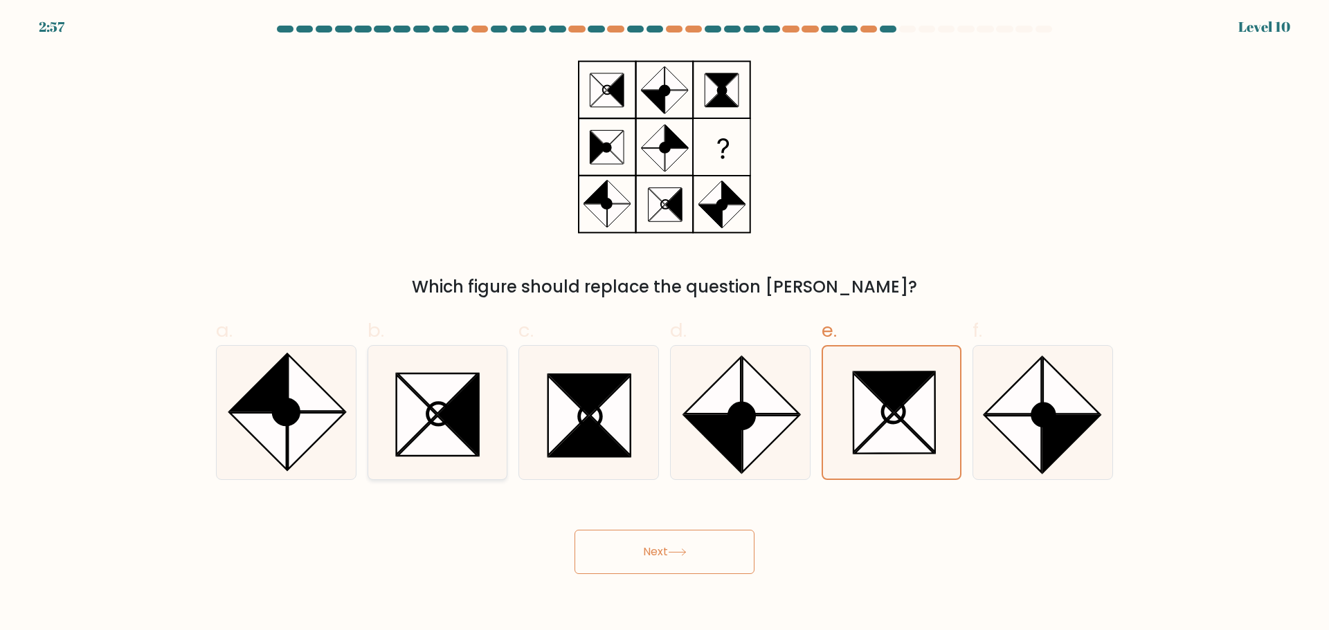
click at [455, 409] on icon at bounding box center [459, 414] width 40 height 80
click at [664, 325] on input "b." at bounding box center [664, 320] width 1 height 9
radio input "true"
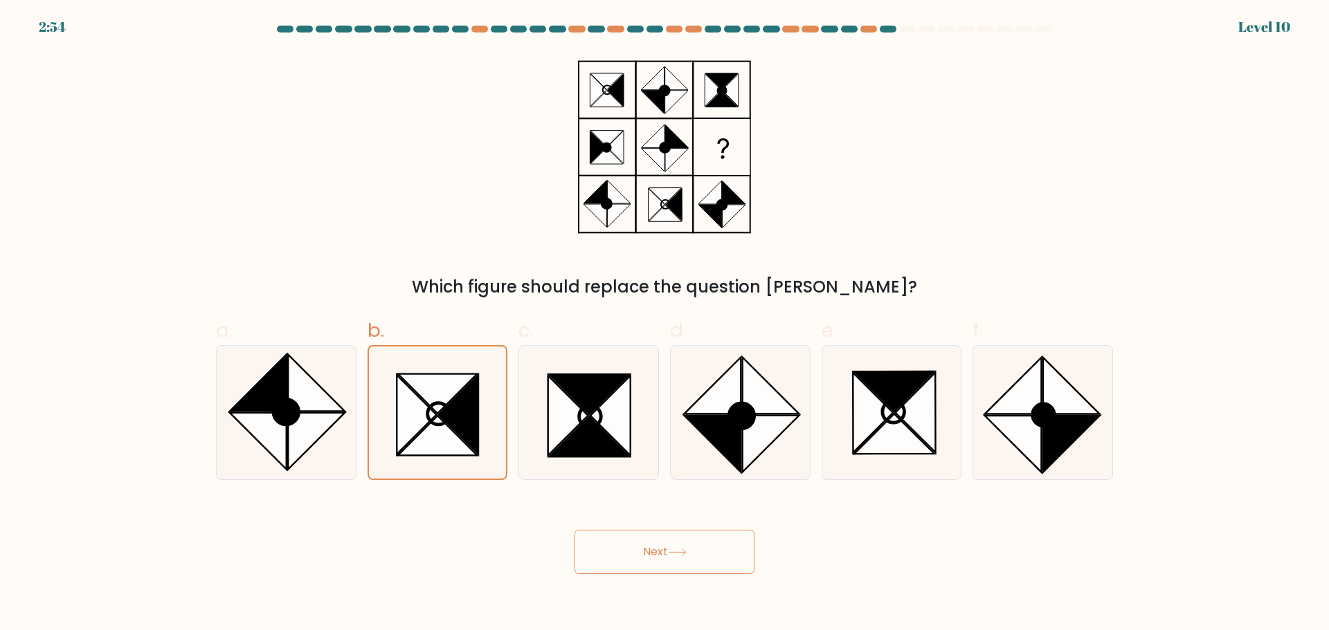
click at [684, 570] on button "Next" at bounding box center [664, 552] width 180 height 44
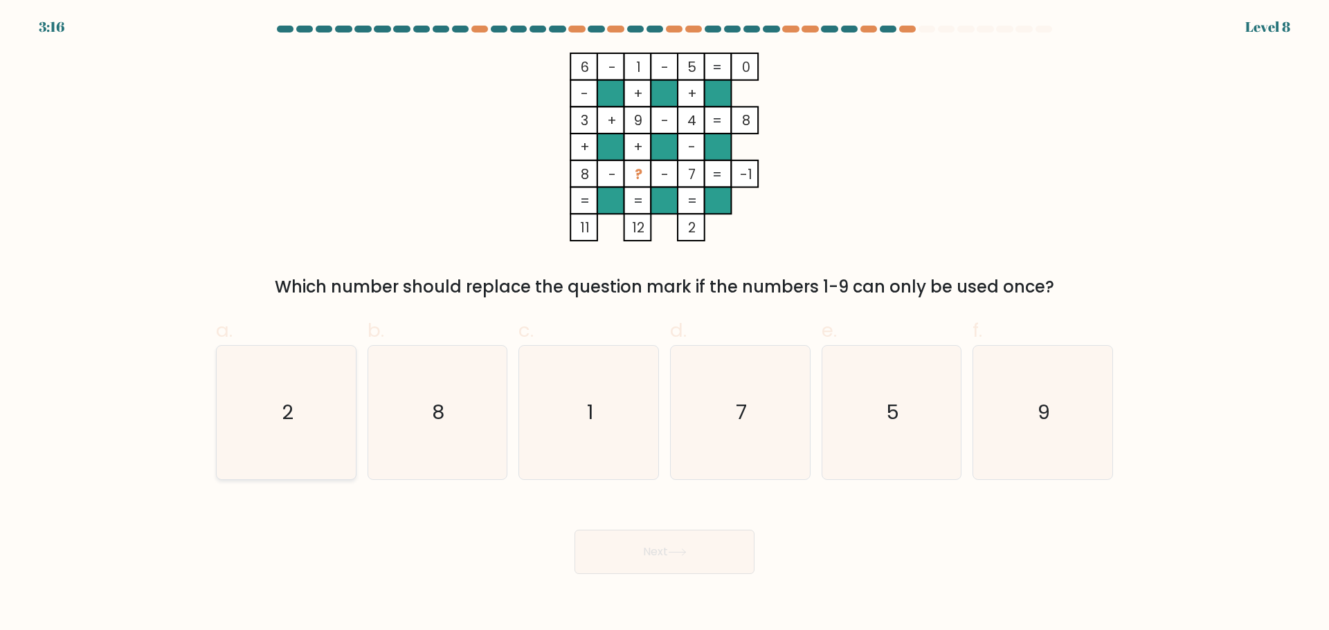
click at [294, 410] on icon "2" at bounding box center [286, 413] width 134 height 134
click at [664, 325] on input "a. 2" at bounding box center [664, 320] width 1 height 9
radio input "true"
click at [668, 554] on button "Next" at bounding box center [664, 552] width 180 height 44
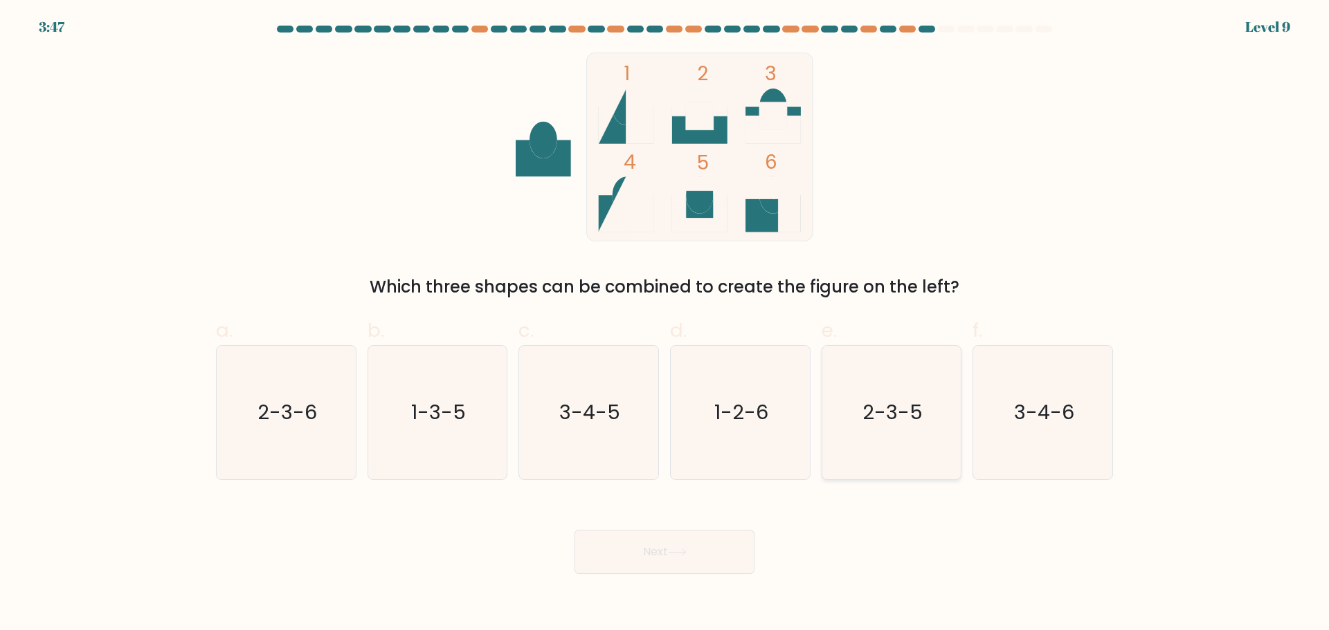
click at [910, 417] on text "2-3-5" at bounding box center [892, 413] width 60 height 28
click at [665, 325] on input "e. 2-3-5" at bounding box center [664, 320] width 1 height 9
radio input "true"
click at [680, 554] on icon at bounding box center [677, 553] width 19 height 8
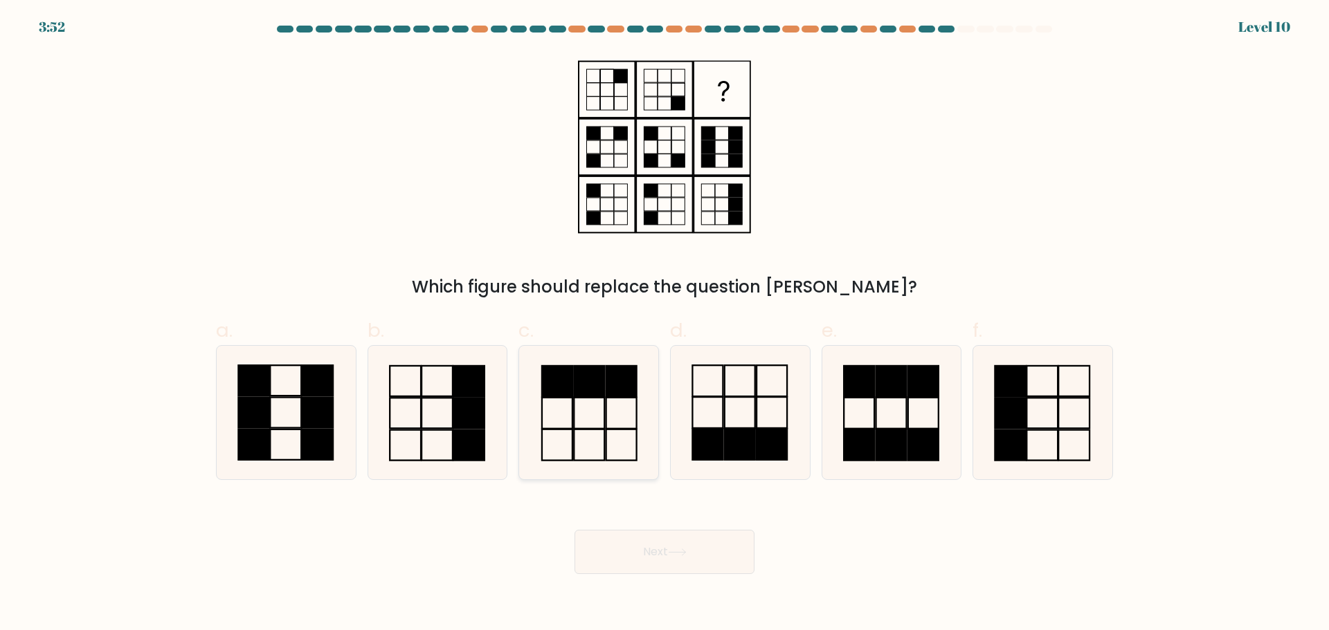
click at [596, 437] on icon at bounding box center [589, 413] width 134 height 134
click at [664, 325] on input "c." at bounding box center [664, 320] width 1 height 9
radio input "true"
click at [678, 554] on icon at bounding box center [677, 553] width 19 height 8
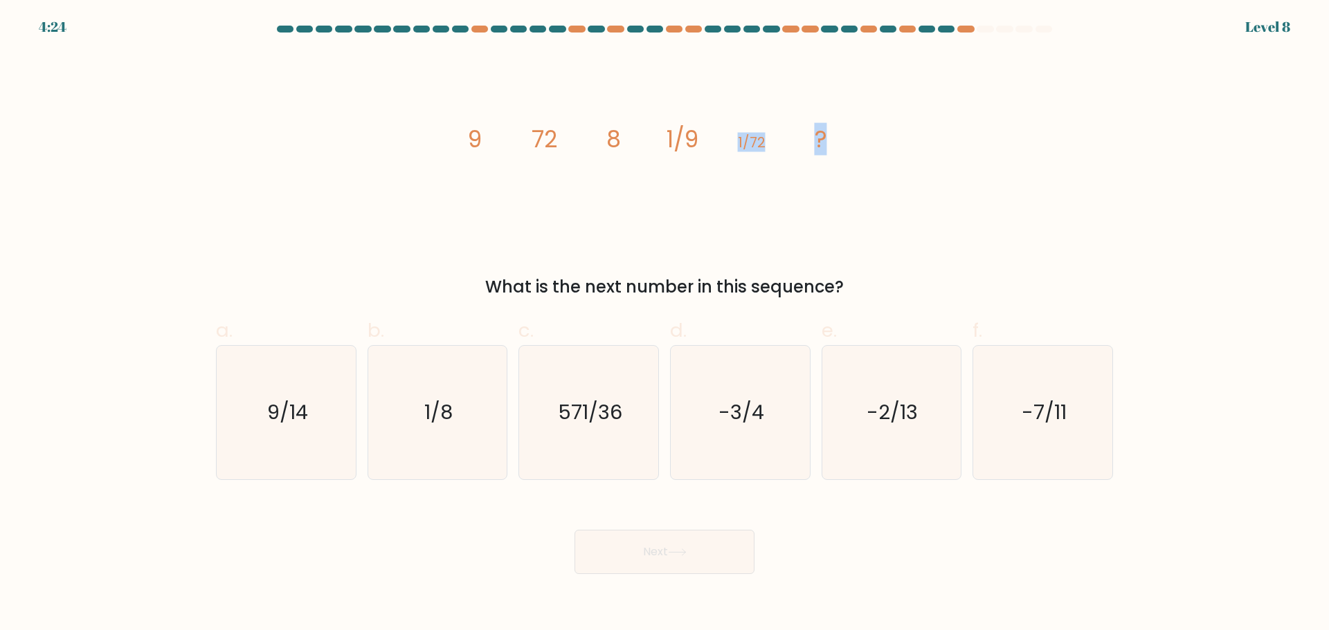
drag, startPoint x: 738, startPoint y: 80, endPoint x: 1005, endPoint y: 106, distance: 269.1
click at [1009, 107] on div "image/svg+xml 9 72 8 1/9 1/72 ? What is the next number in this sequence?" at bounding box center [664, 176] width 913 height 247
click at [743, 143] on tspan "1/72" at bounding box center [752, 142] width 28 height 19
click at [908, 535] on div "Next" at bounding box center [664, 536] width 913 height 78
drag, startPoint x: 450, startPoint y: 429, endPoint x: 635, endPoint y: 548, distance: 219.2
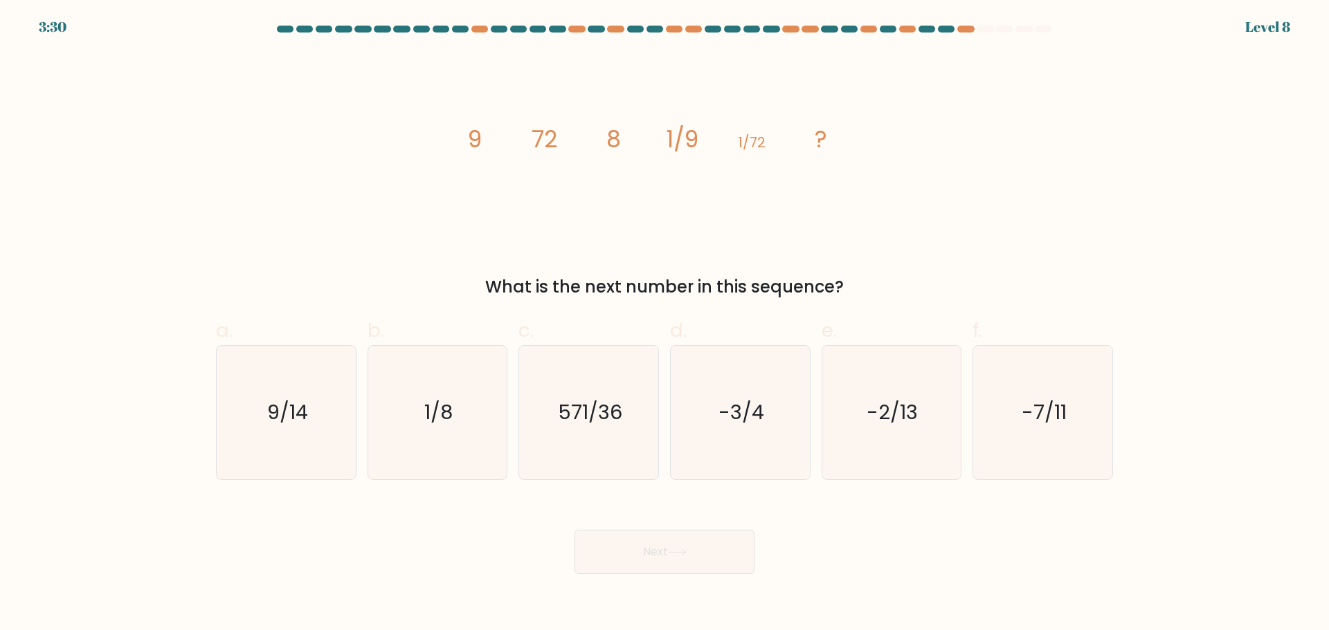
click at [457, 430] on icon "1/8" at bounding box center [437, 413] width 134 height 134
click at [664, 325] on input "b. 1/8" at bounding box center [664, 320] width 1 height 9
radio input "true"
click at [657, 551] on button "Next" at bounding box center [664, 552] width 180 height 44
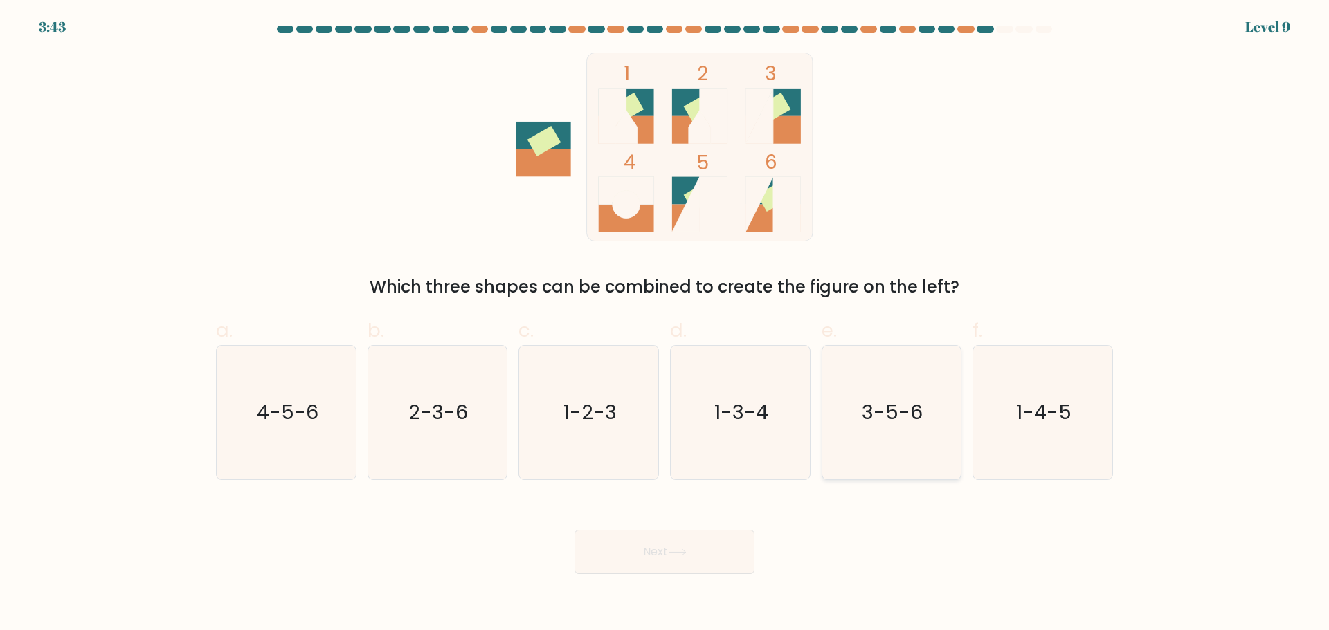
click at [911, 405] on text "3-5-6" at bounding box center [892, 413] width 61 height 28
click at [665, 325] on input "e. 3-5-6" at bounding box center [664, 320] width 1 height 9
radio input "true"
drag, startPoint x: 644, startPoint y: 529, endPoint x: 637, endPoint y: 534, distance: 7.9
click at [637, 535] on div "Next" at bounding box center [664, 536] width 913 height 78
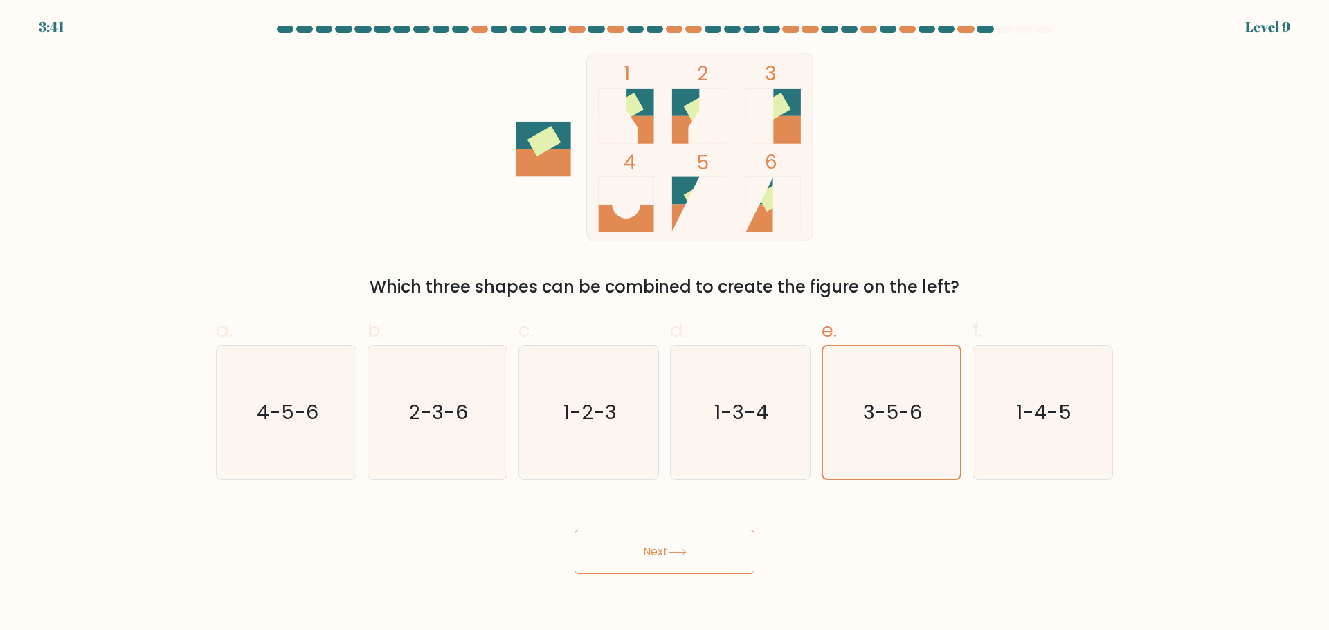
click at [662, 562] on button "Next" at bounding box center [664, 552] width 180 height 44
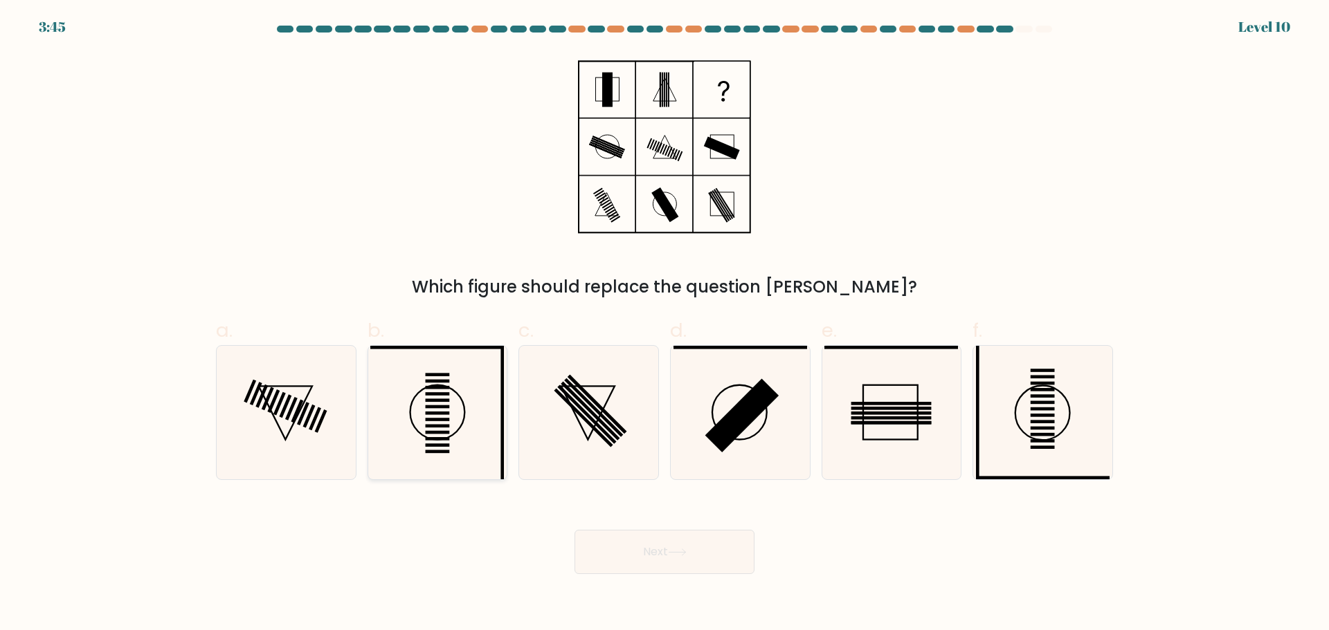
click at [448, 426] on rect at bounding box center [438, 425] width 24 height 3
click at [664, 325] on input "b." at bounding box center [664, 320] width 1 height 9
radio input "true"
click at [698, 557] on button "Next" at bounding box center [664, 552] width 180 height 44
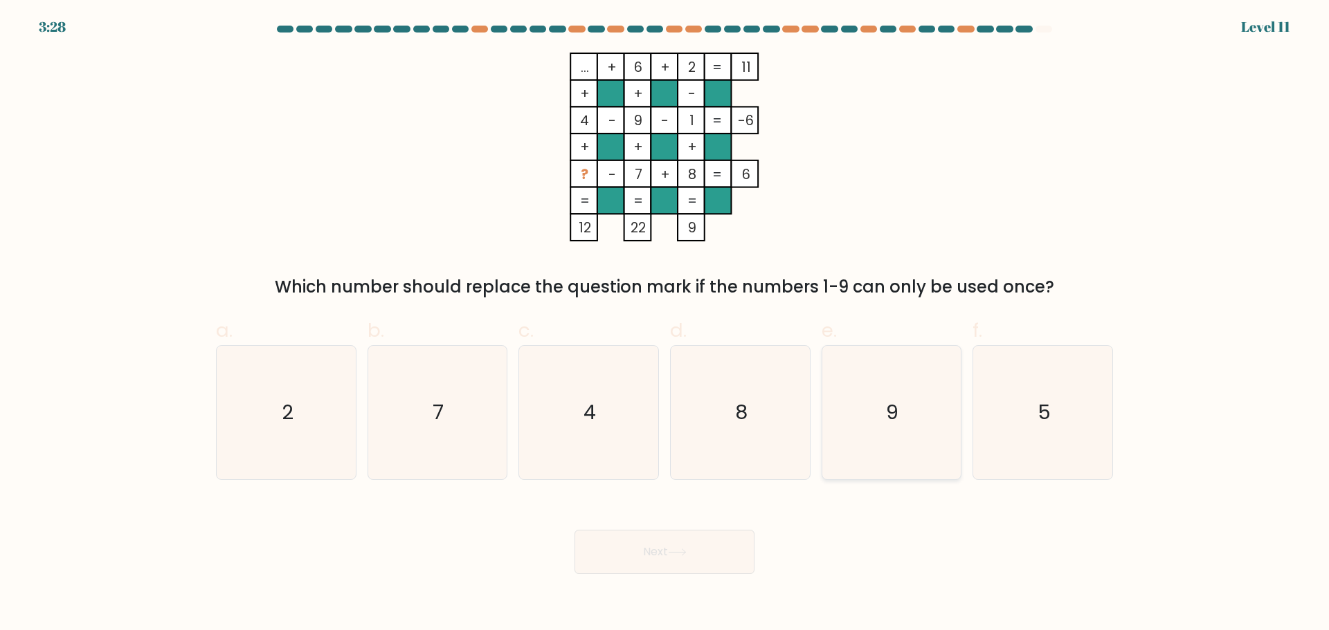
drag, startPoint x: 891, startPoint y: 439, endPoint x: 918, endPoint y: 470, distance: 40.8
click at [891, 438] on icon "9" at bounding box center [891, 413] width 134 height 134
click at [665, 325] on input "e. 9" at bounding box center [664, 320] width 1 height 9
radio input "true"
click at [1079, 417] on icon "5" at bounding box center [1043, 413] width 134 height 134
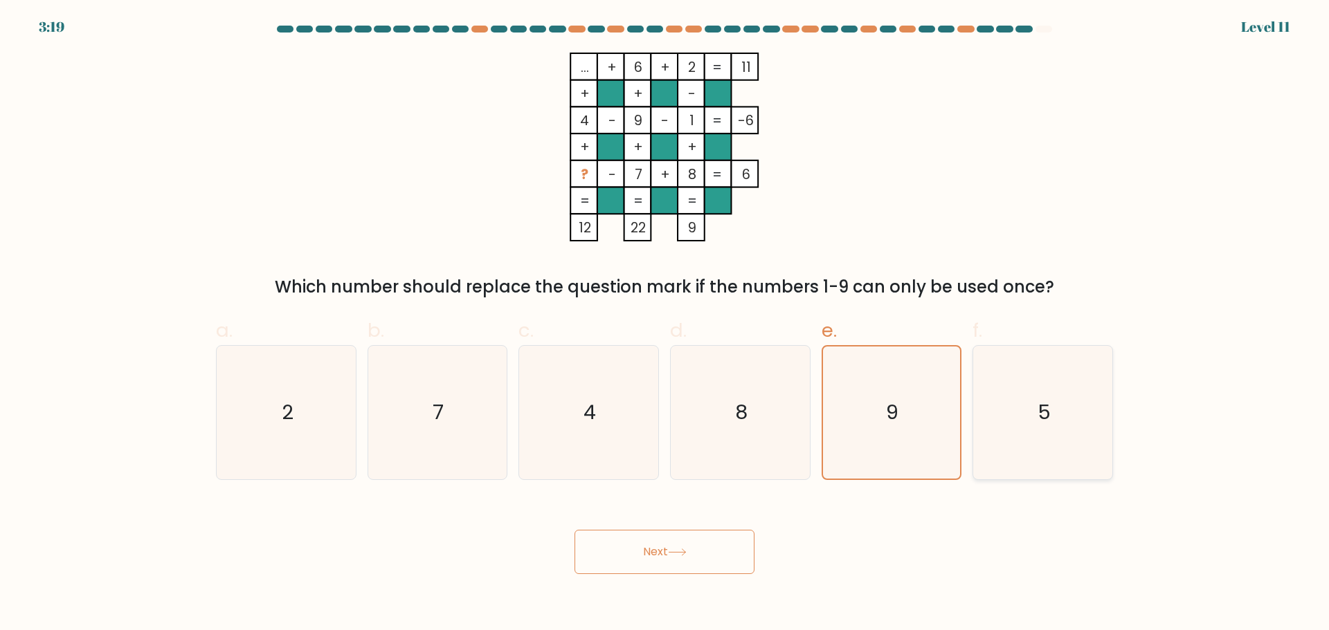
click at [665, 325] on input "f. 5" at bounding box center [664, 320] width 1 height 9
radio input "true"
click at [675, 556] on icon at bounding box center [677, 553] width 19 height 8
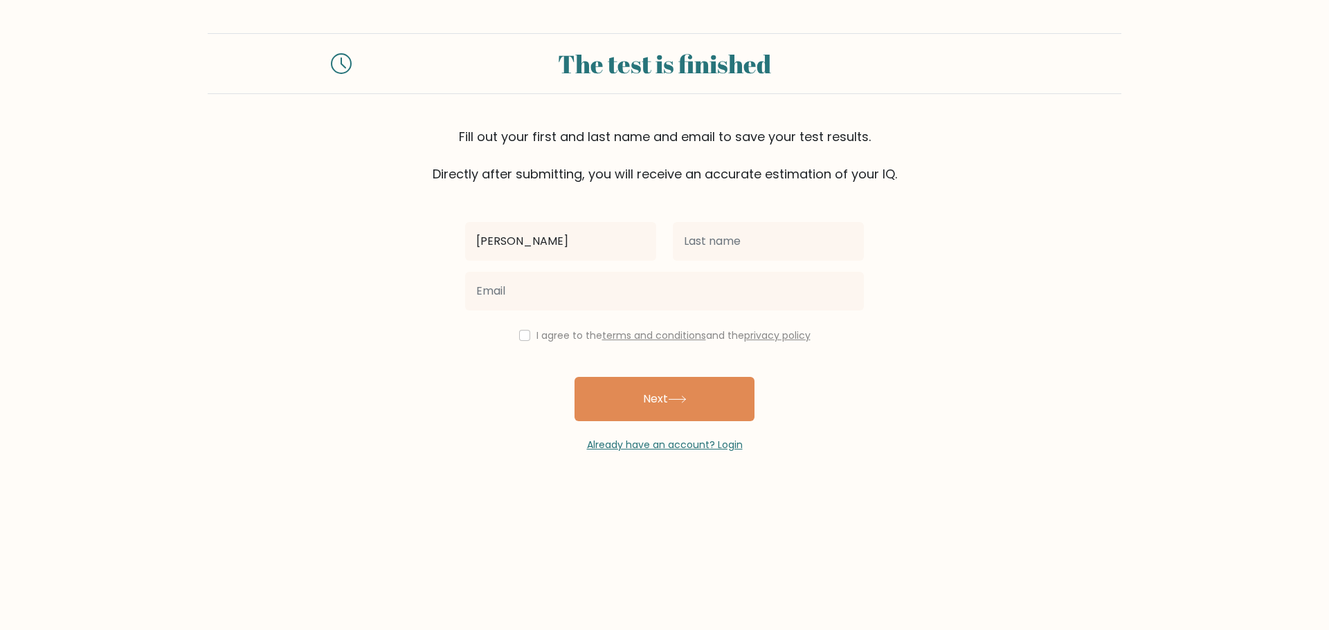
type input "Klint Christopher"
type input "Dullasin"
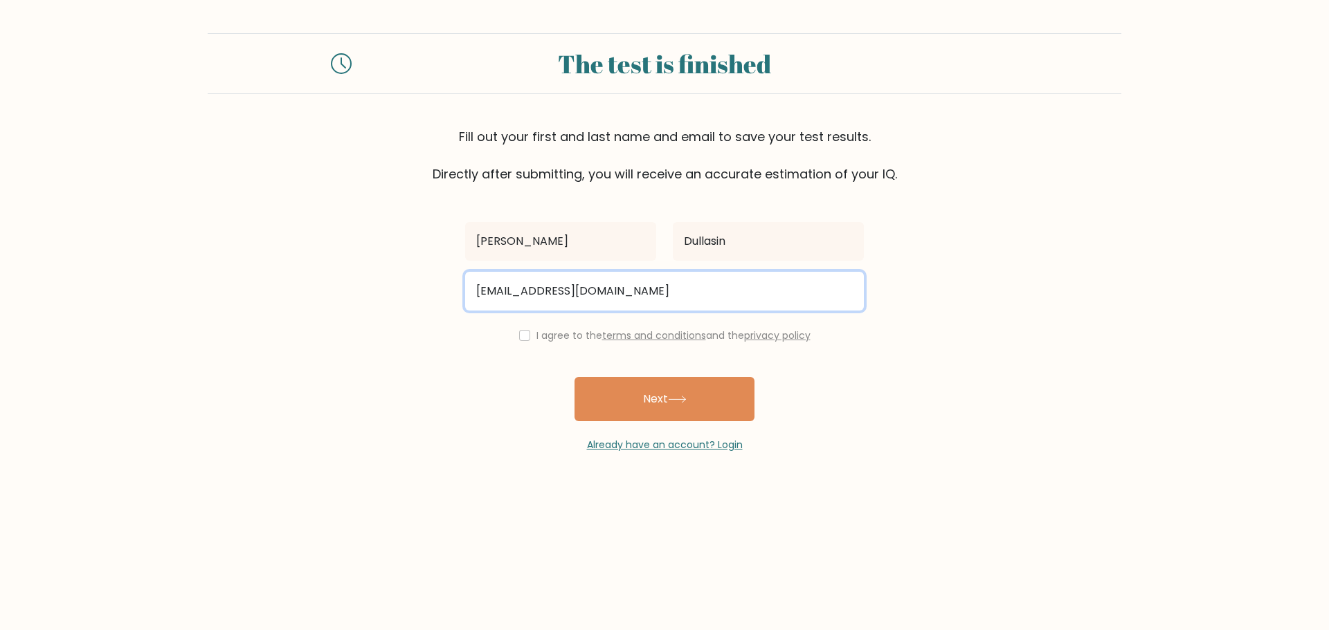
type input "kdullasin@gmail.com"
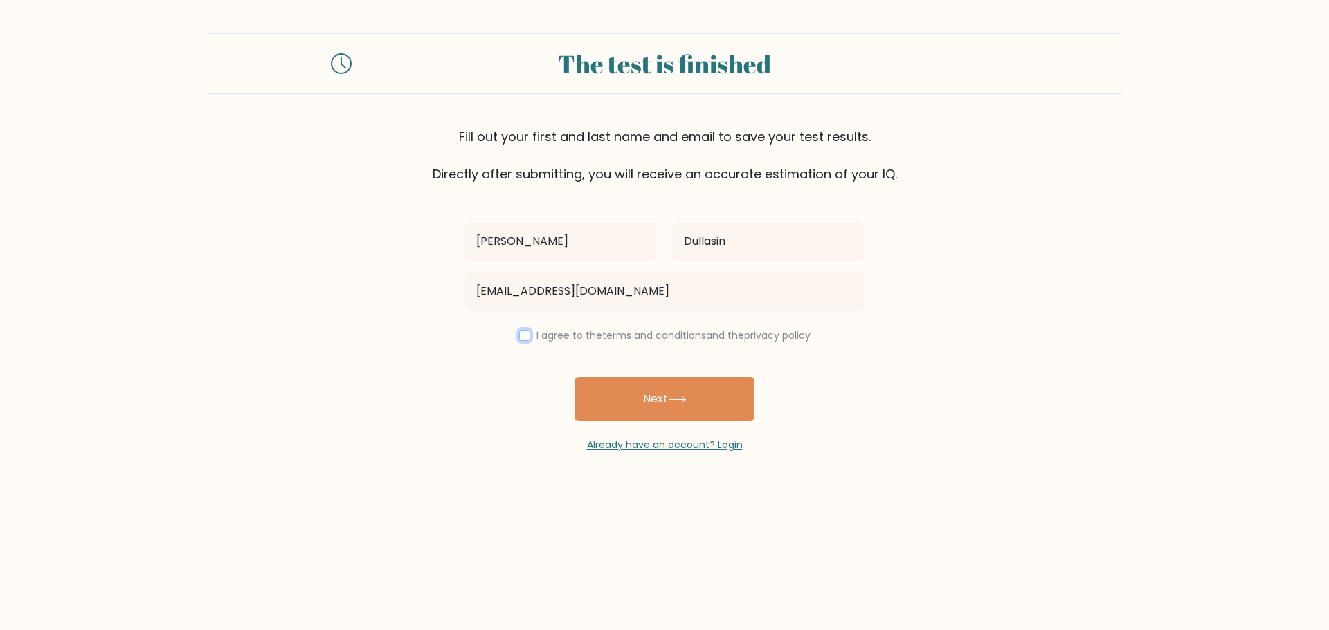
click at [519, 337] on input "checkbox" at bounding box center [524, 335] width 11 height 11
checkbox input "true"
click at [671, 404] on button "Next" at bounding box center [664, 399] width 180 height 44
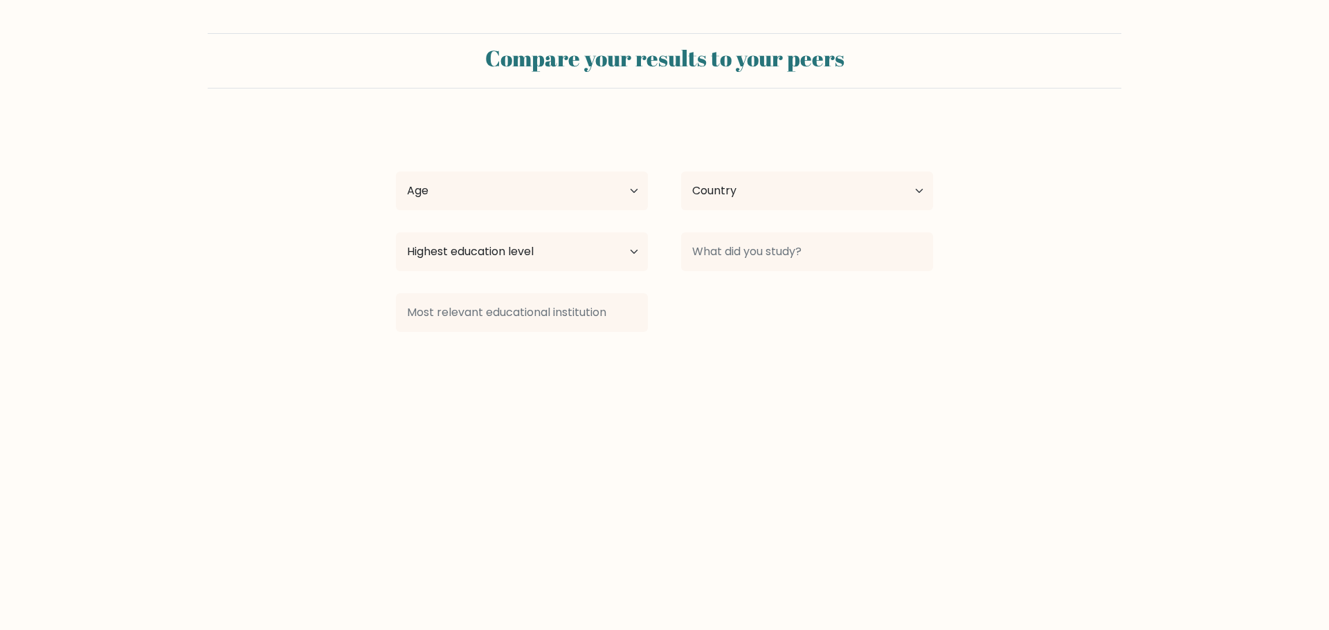
select select "PH"
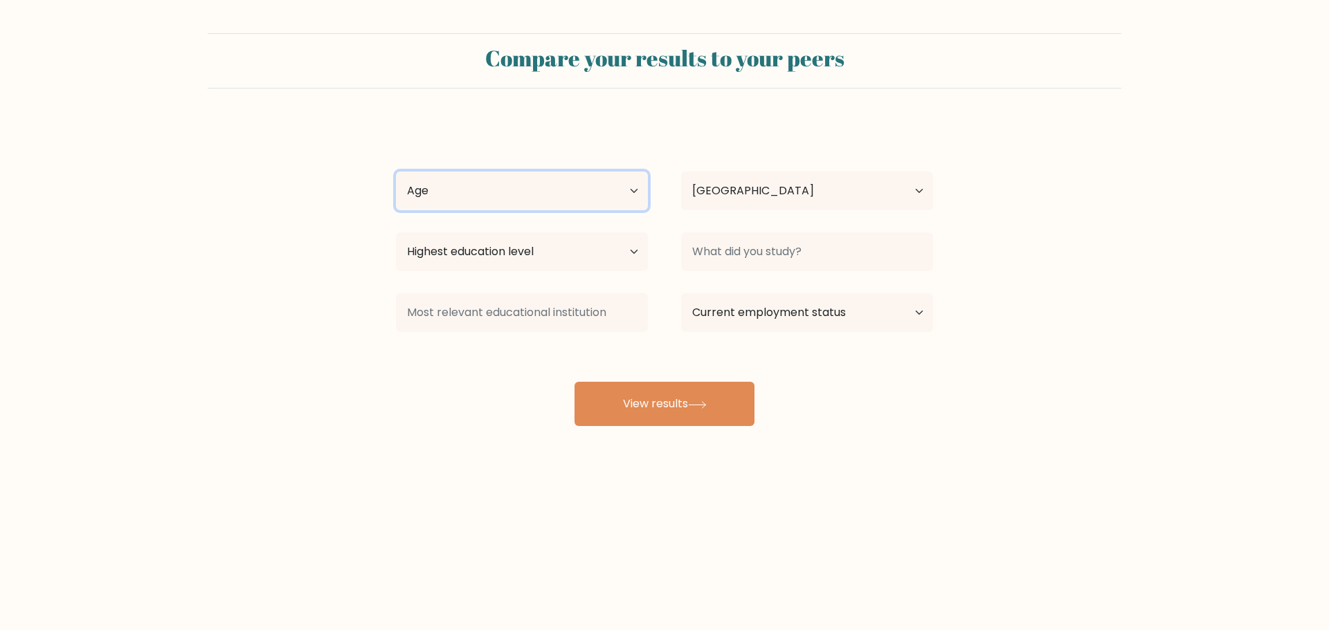
click at [628, 194] on select "Age Under 18 years old 18-24 years old 25-34 years old 35-44 years old 45-54 ye…" at bounding box center [522, 191] width 252 height 39
select select "35_44"
click at [396, 172] on select "Age Under 18 years old 18-24 years old 25-34 years old 35-44 years old 45-54 ye…" at bounding box center [522, 191] width 252 height 39
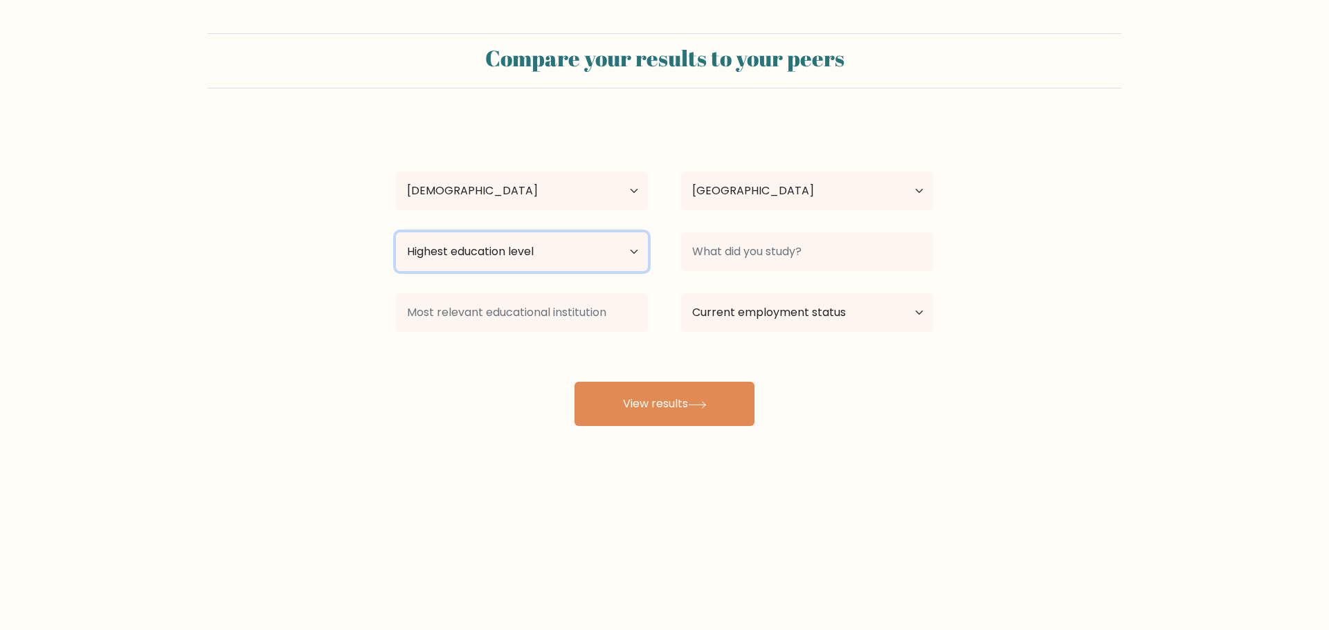
click at [640, 248] on select "Highest education level No schooling Primary Lower Secondary Upper Secondary Oc…" at bounding box center [522, 252] width 252 height 39
select select "bachelors_degree"
click at [396, 233] on select "Highest education level No schooling Primary Lower Secondary Upper Secondary Oc…" at bounding box center [522, 252] width 252 height 39
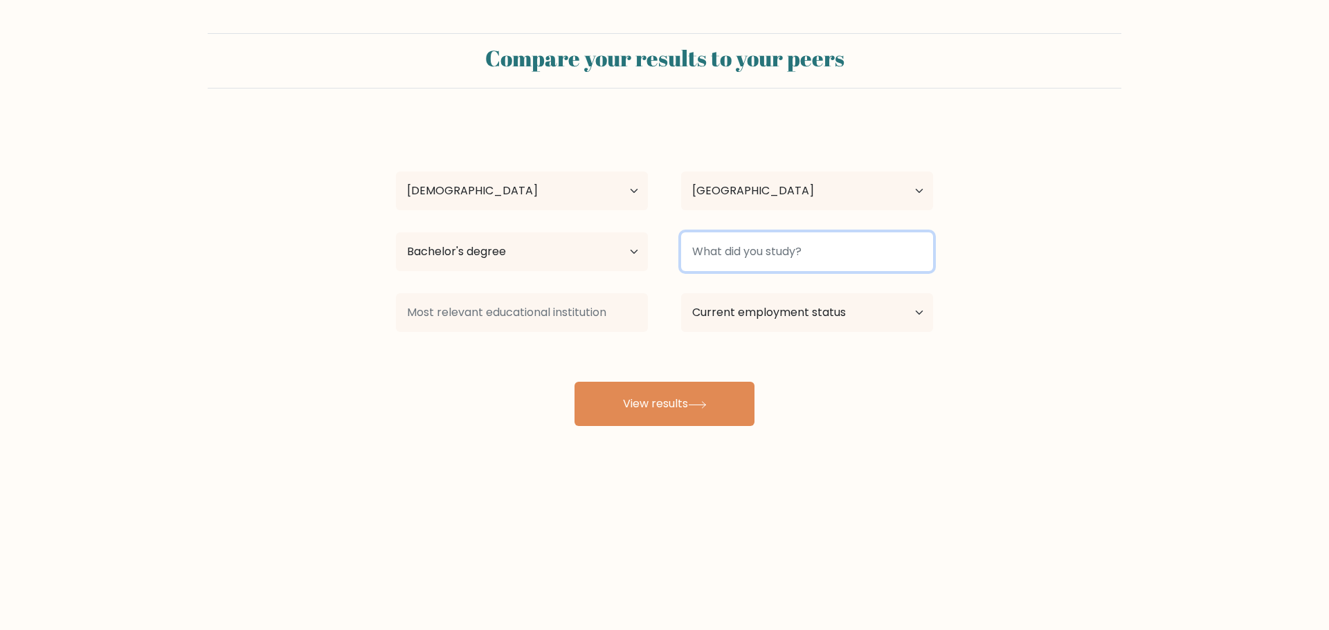
click at [801, 253] on input at bounding box center [807, 252] width 252 height 39
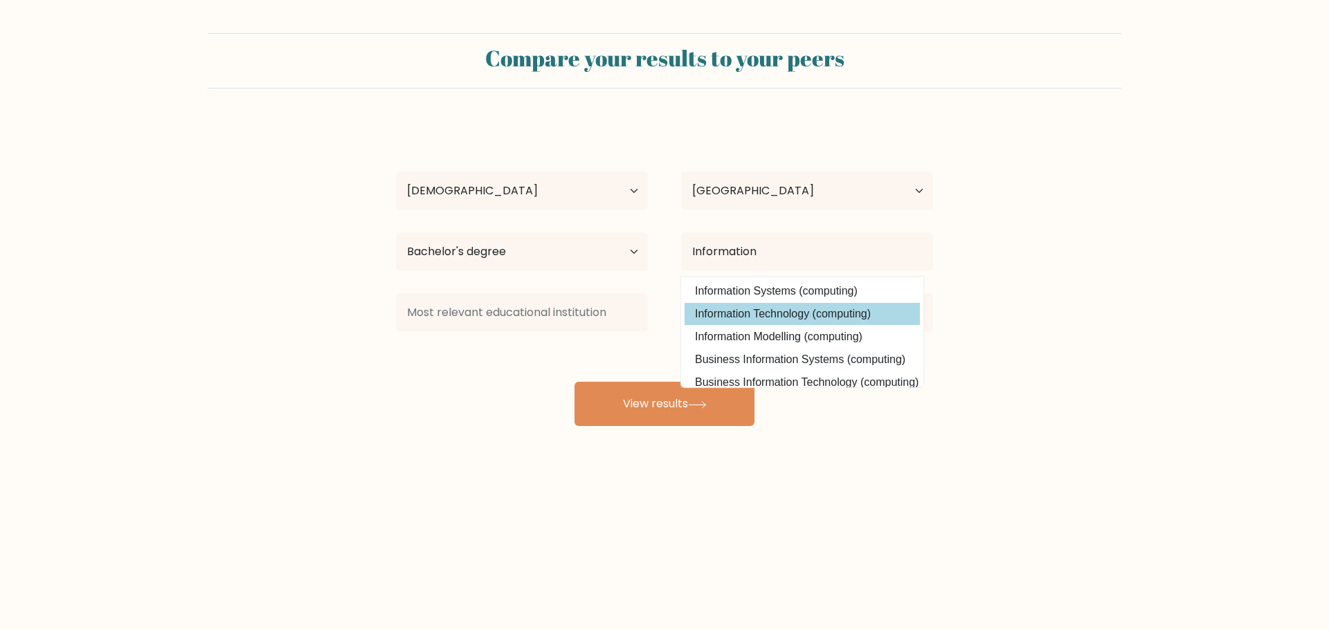
click at [862, 316] on option "Information Technology (computing)" at bounding box center [801, 314] width 235 height 22
type input "Information Technology"
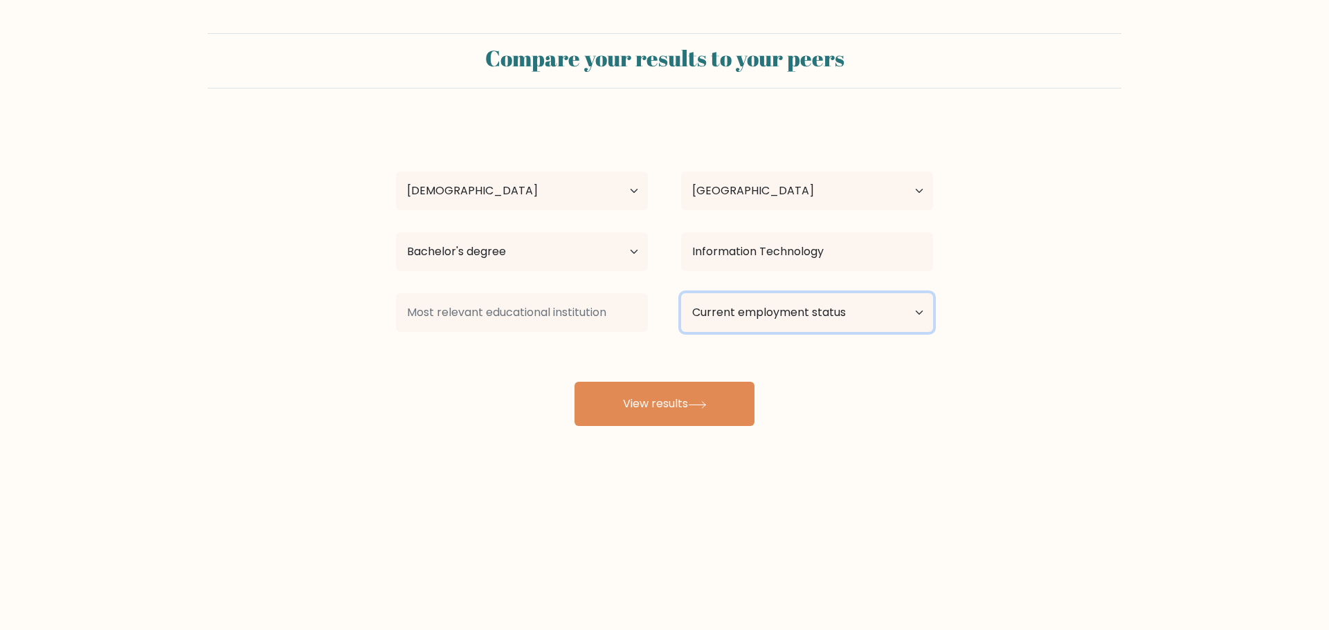
click at [914, 316] on select "Current employment status Employed Student Retired Other / prefer not to answer" at bounding box center [807, 312] width 252 height 39
select select "other"
click at [681, 293] on select "Current employment status Employed Student Retired Other / prefer not to answer" at bounding box center [807, 312] width 252 height 39
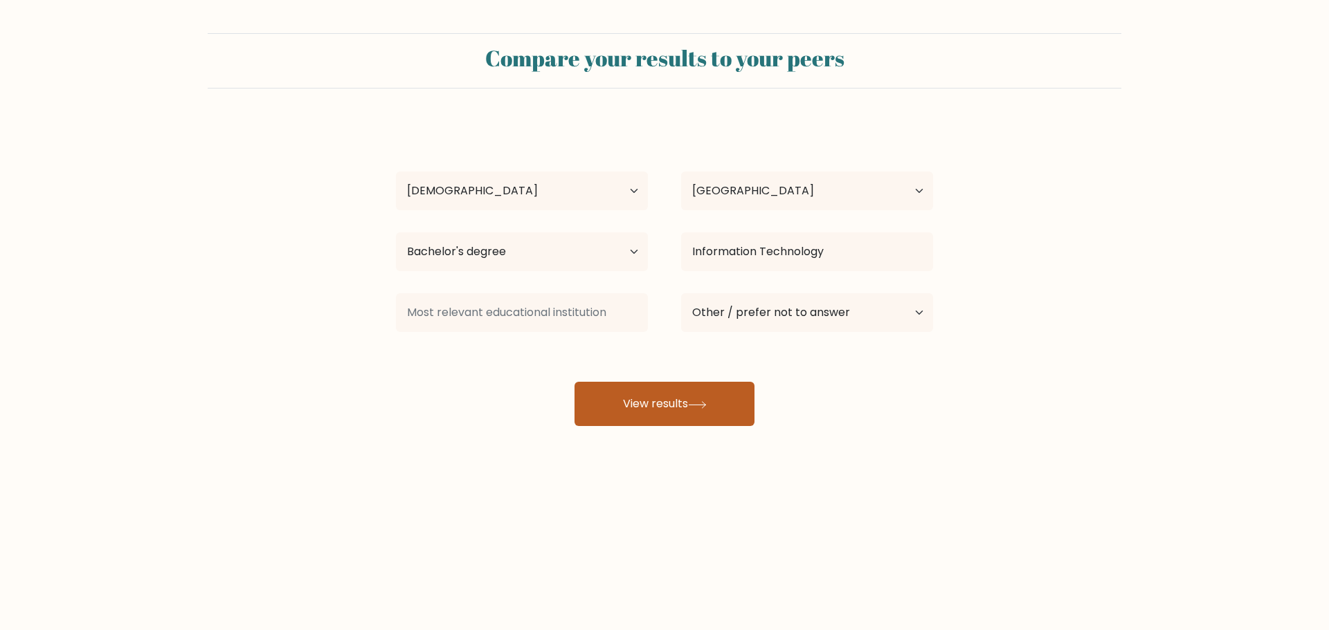
click at [657, 414] on button "View results" at bounding box center [664, 404] width 180 height 44
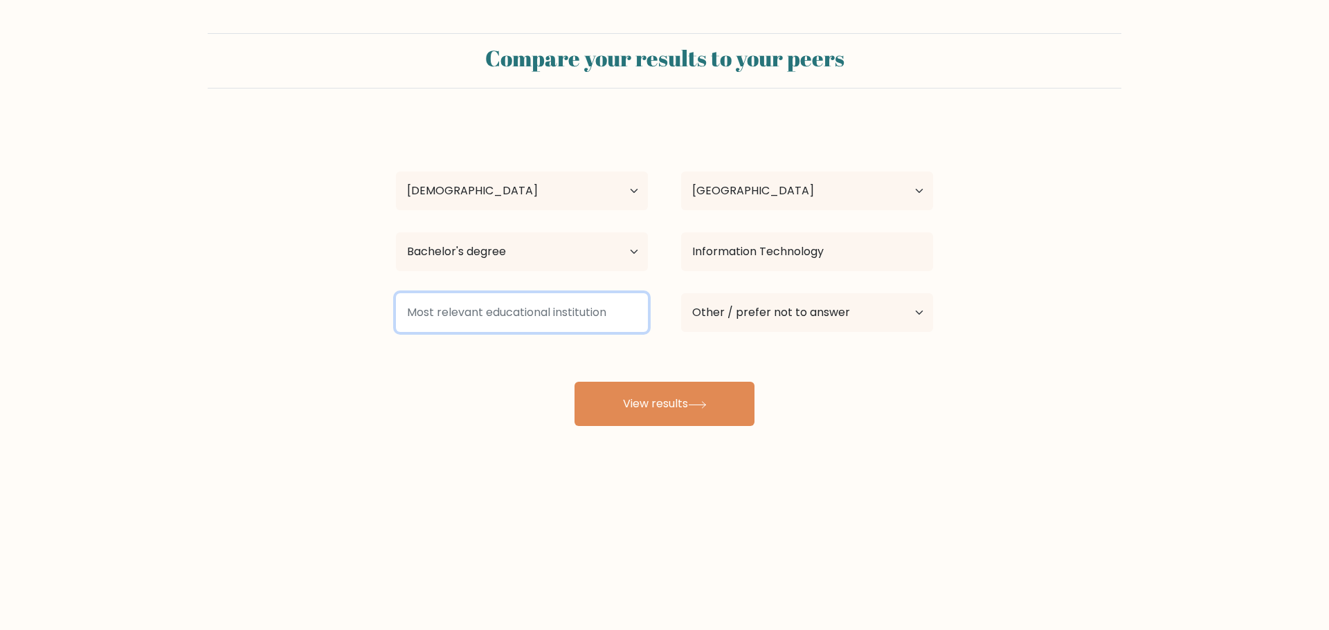
click at [585, 309] on input at bounding box center [522, 312] width 252 height 39
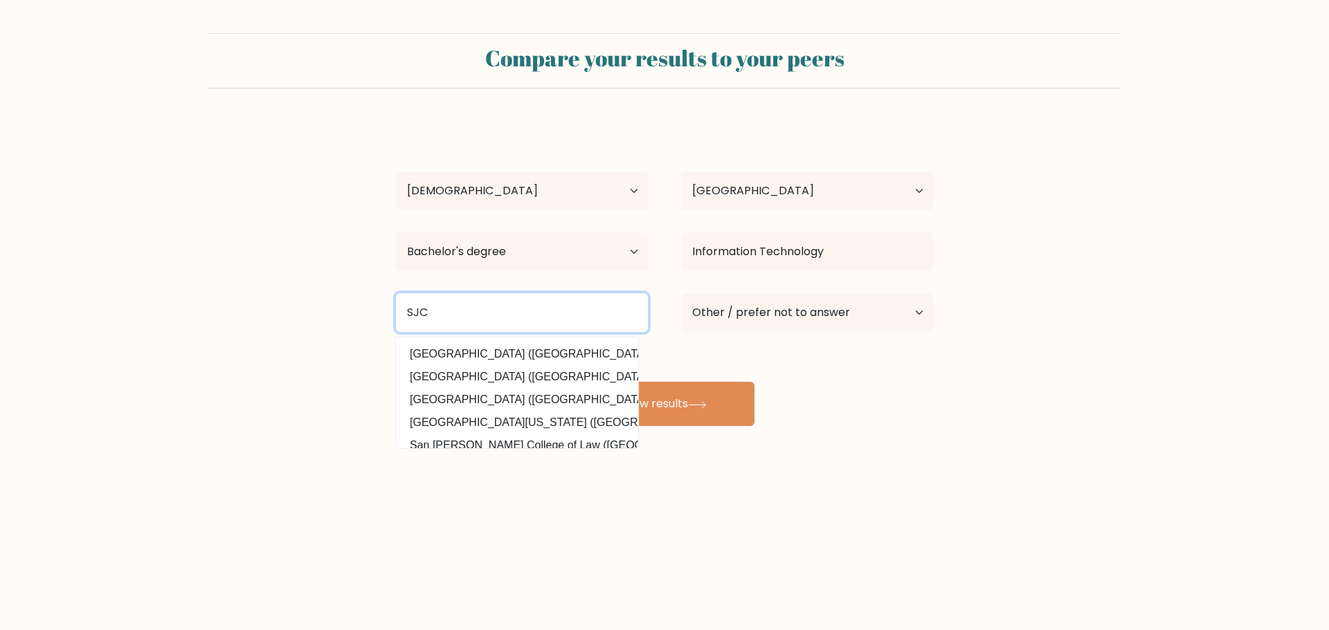
scroll to position [37, 0]
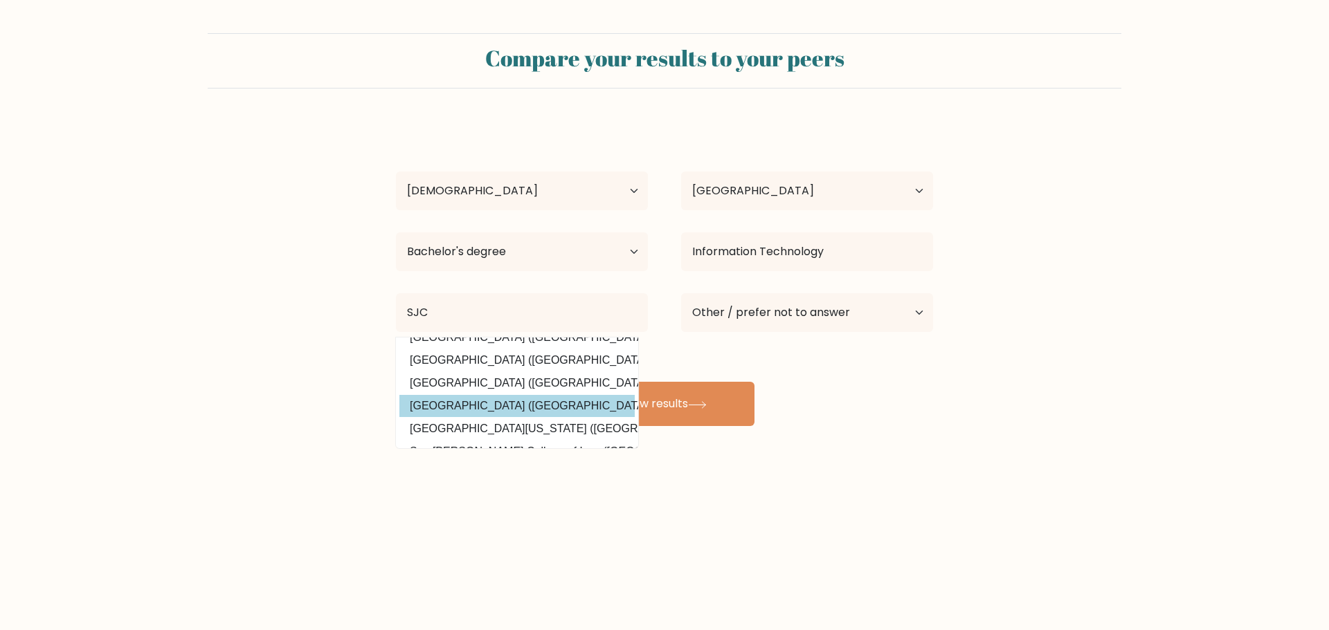
click at [518, 412] on option "St. Joseph's College of Quezon City (Philippines)" at bounding box center [516, 406] width 235 height 22
type input "[GEOGRAPHIC_DATA]"
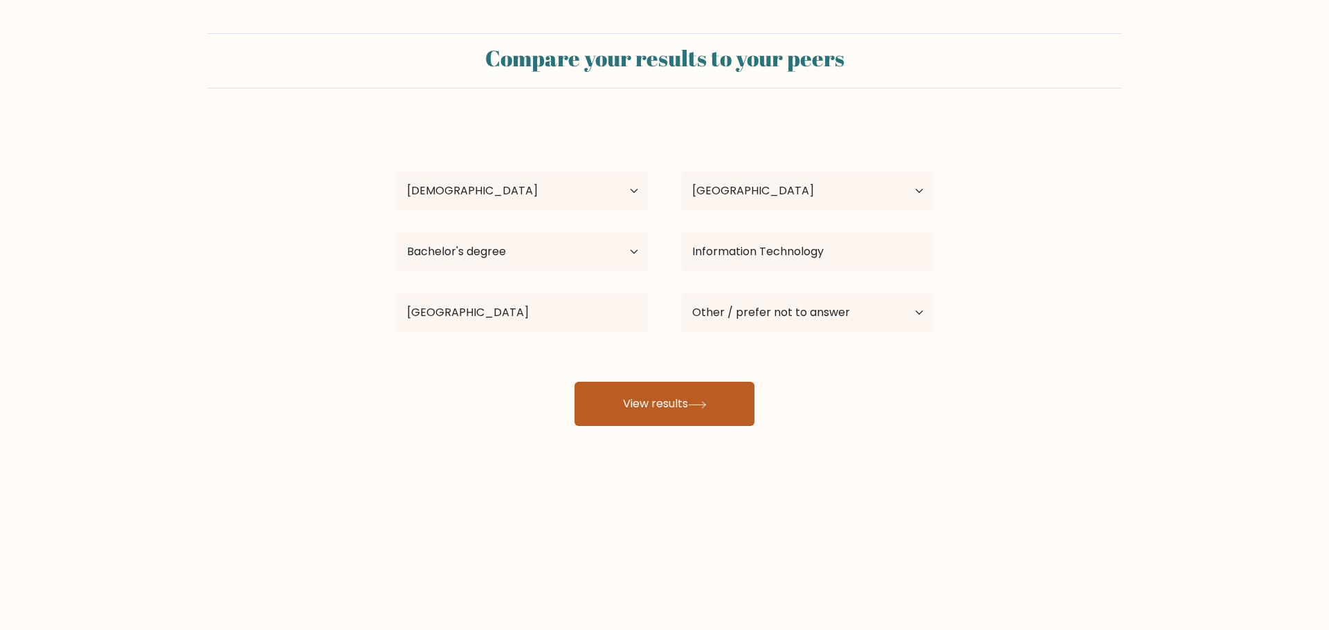
click at [630, 406] on button "View results" at bounding box center [664, 404] width 180 height 44
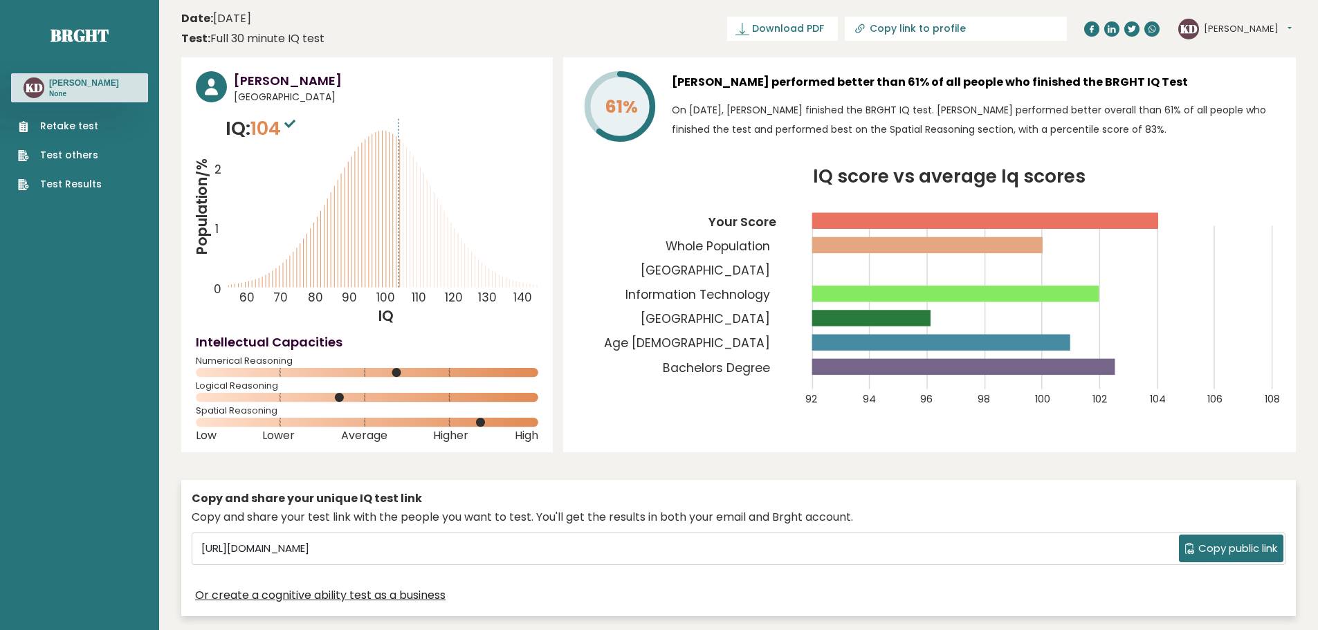
click at [49, 89] on h3 "Klint Christopher Dullasin" at bounding box center [84, 83] width 70 height 11
click at [1243, 31] on button "[PERSON_NAME]" at bounding box center [1248, 29] width 88 height 14
click at [1248, 53] on link "Dashboard" at bounding box center [1240, 51] width 71 height 19
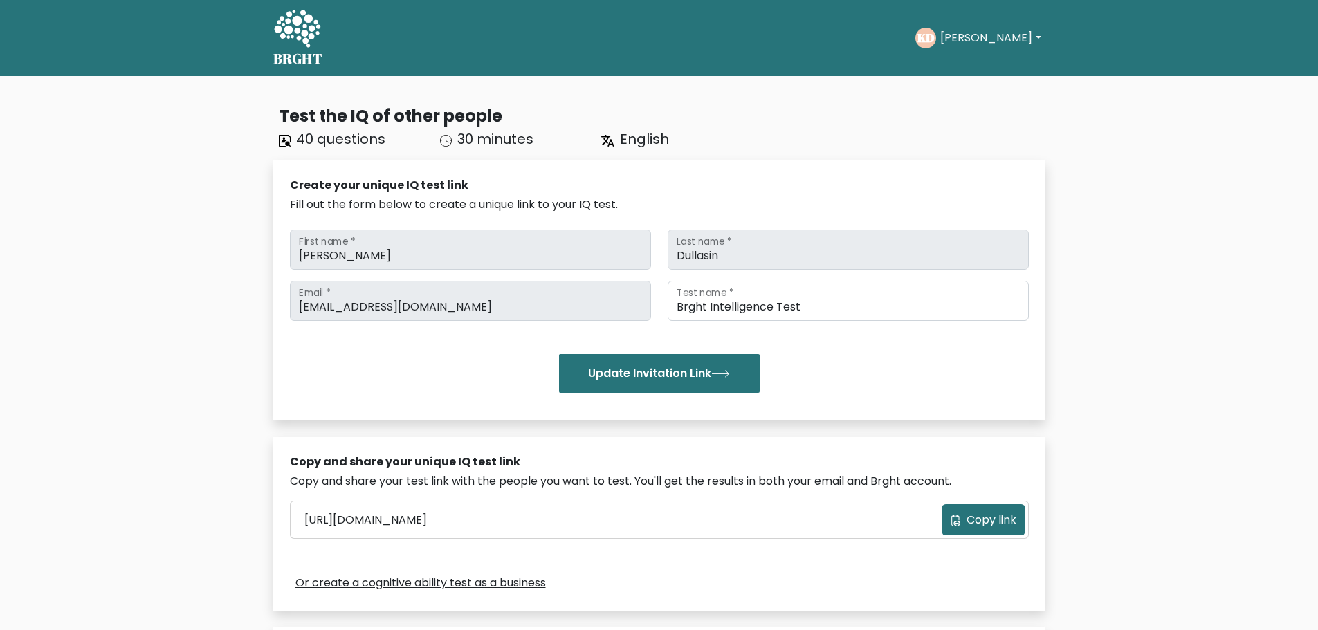
click at [929, 35] on text "KD" at bounding box center [926, 38] width 17 height 16
click at [965, 37] on button "[PERSON_NAME]" at bounding box center [990, 38] width 109 height 18
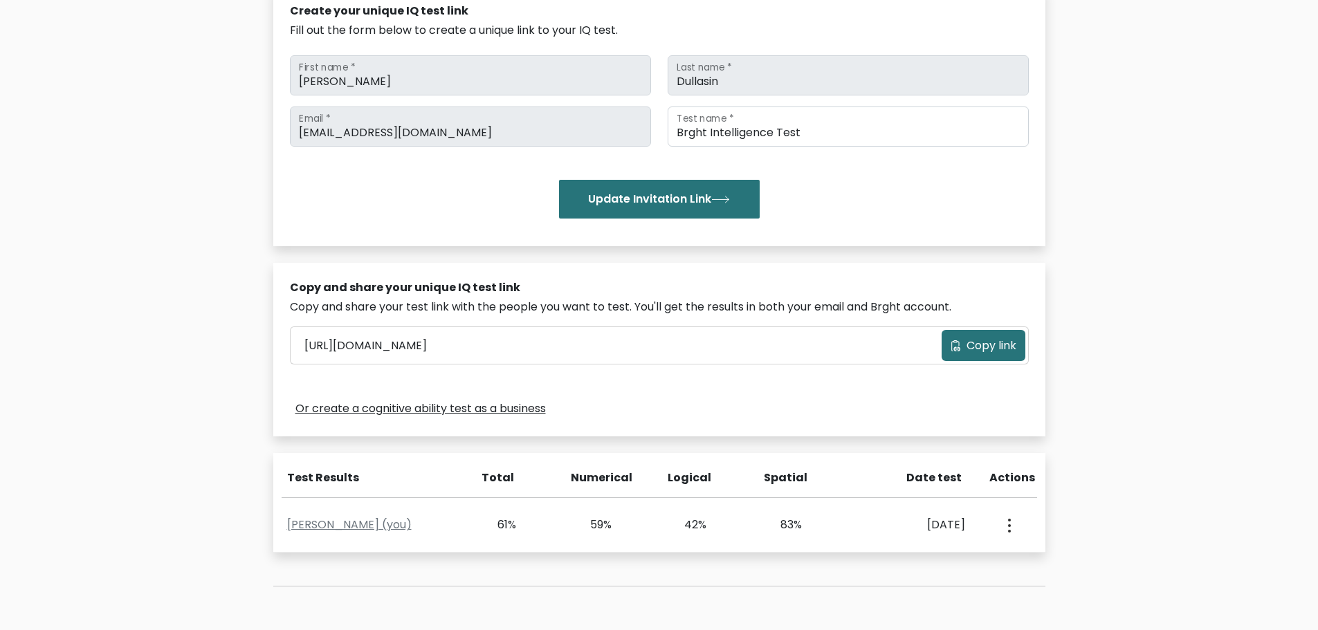
scroll to position [315, 0]
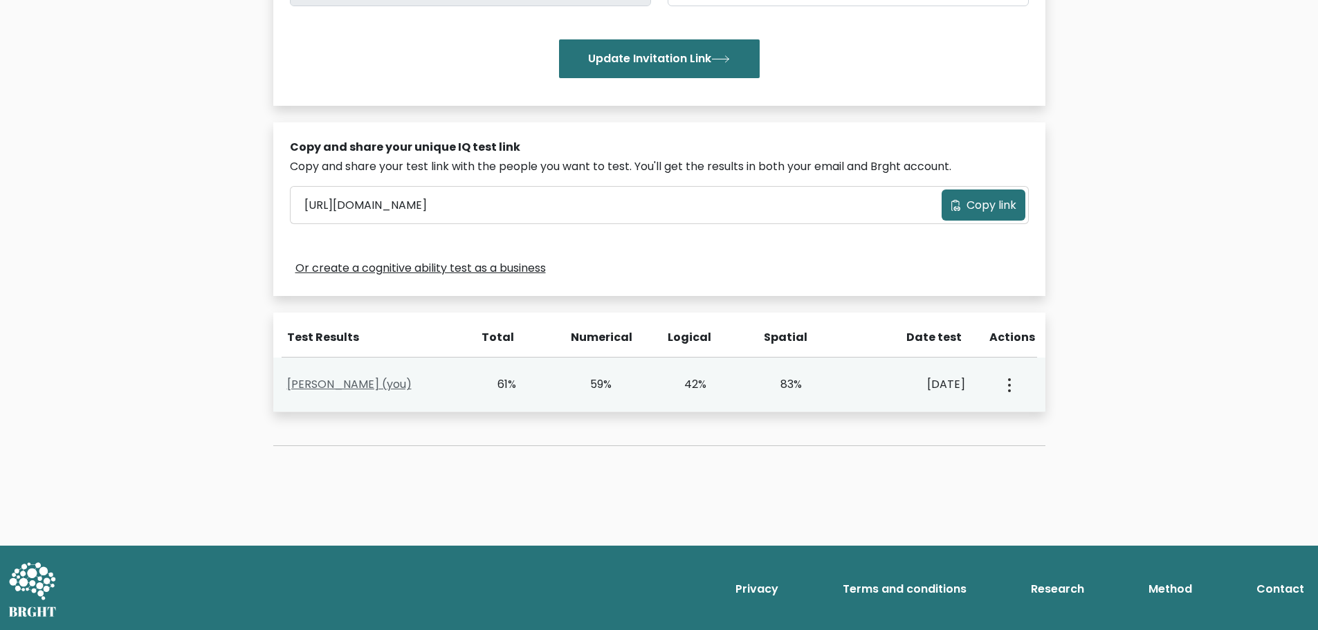
click at [376, 385] on link "[PERSON_NAME] (you)" at bounding box center [349, 384] width 125 height 16
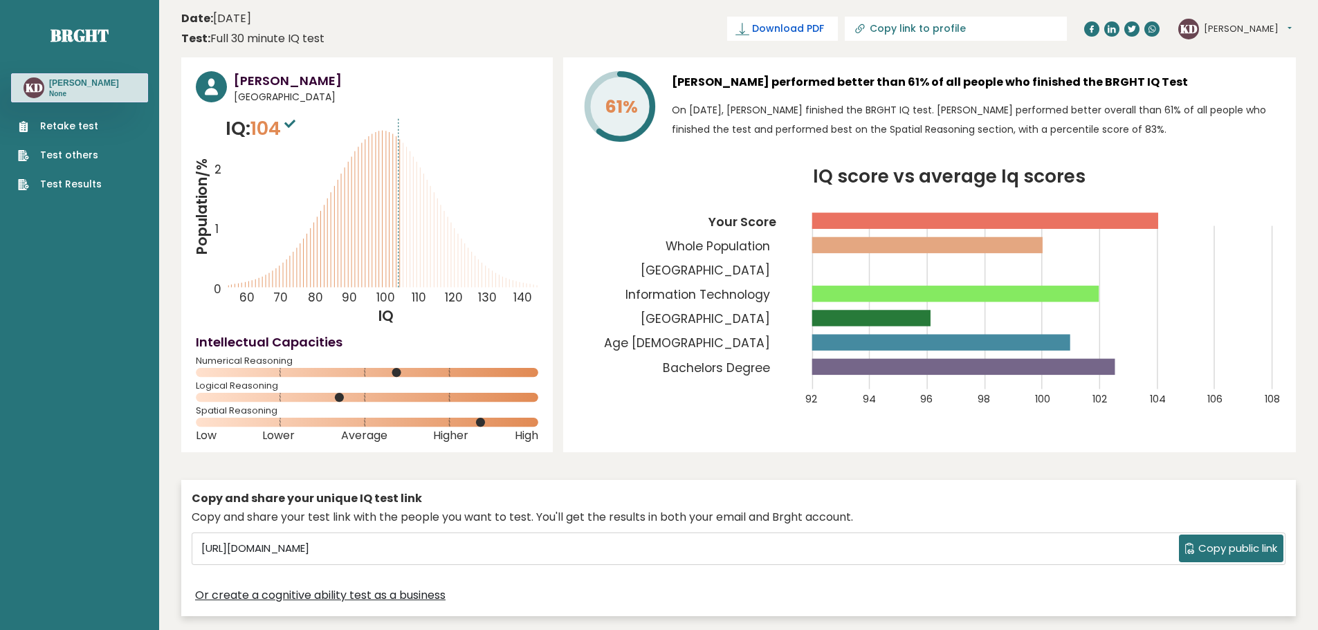
click at [824, 28] on span "Download PDF" at bounding box center [788, 28] width 72 height 15
click at [809, 36] on span "✓ Your PDF is downloaded..." at bounding box center [759, 29] width 157 height 24
click at [824, 31] on span "Download PDF" at bounding box center [788, 28] width 72 height 15
